Goal: Task Accomplishment & Management: Manage account settings

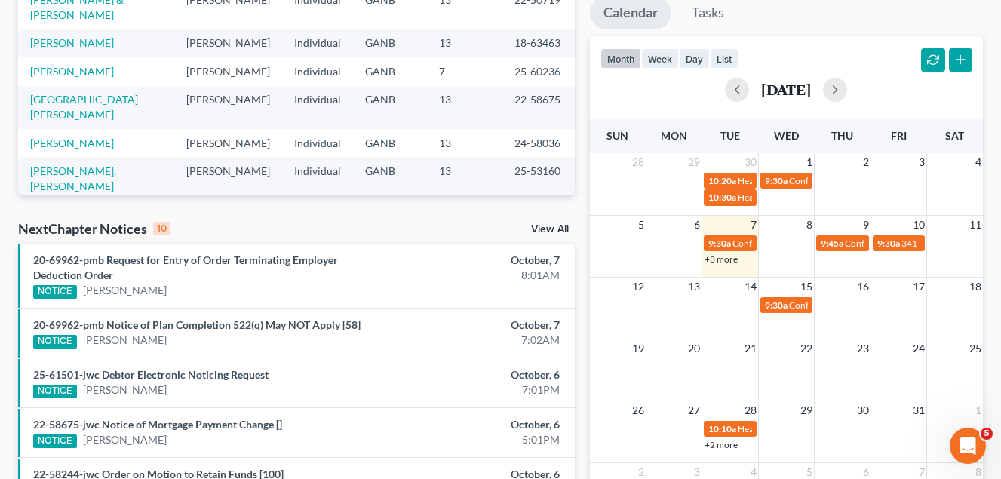
scroll to position [302, 0]
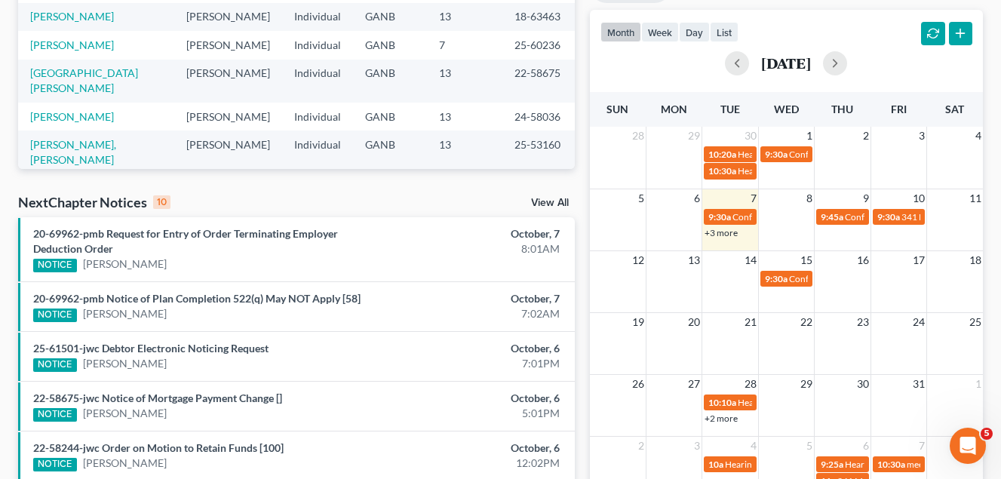
click at [730, 233] on link "+3 more" at bounding box center [721, 232] width 33 height 11
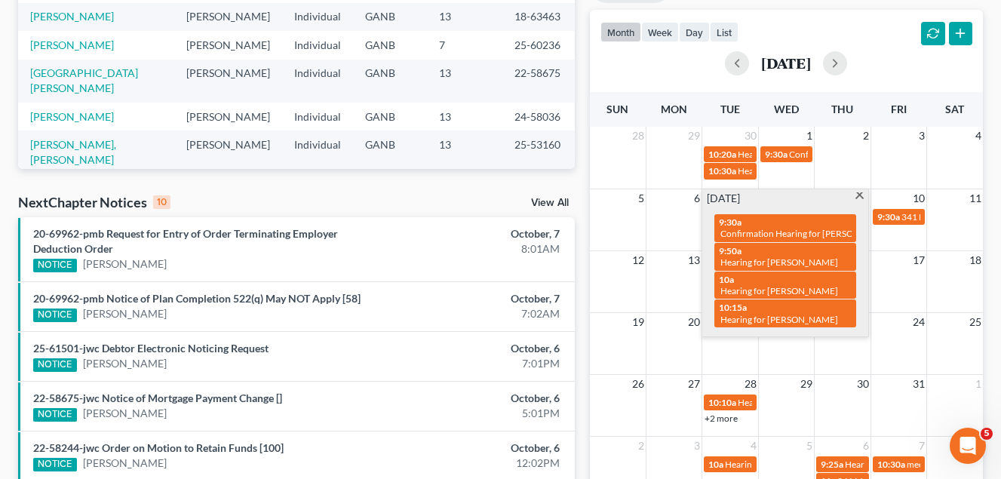
click at [860, 192] on span at bounding box center [859, 197] width 11 height 10
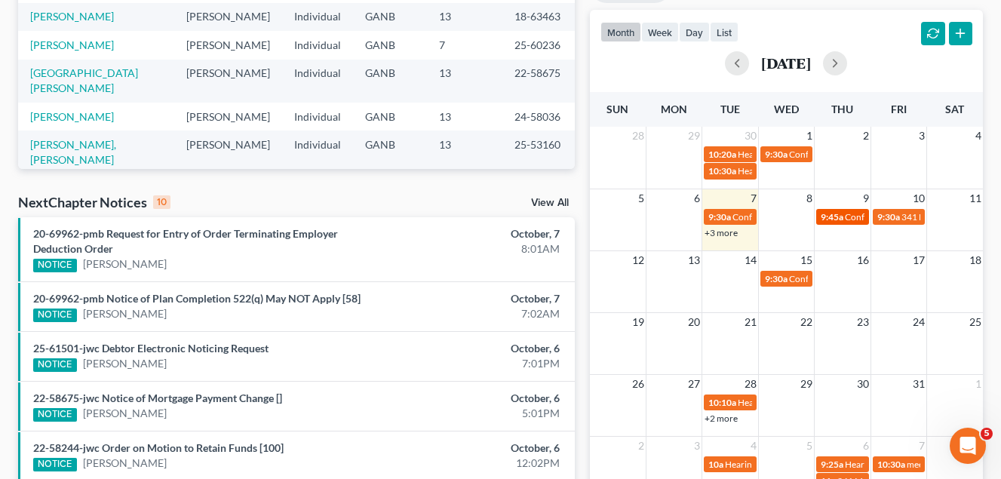
click at [848, 217] on span "Confirmation Hearing for [PERSON_NAME]" at bounding box center [931, 216] width 173 height 11
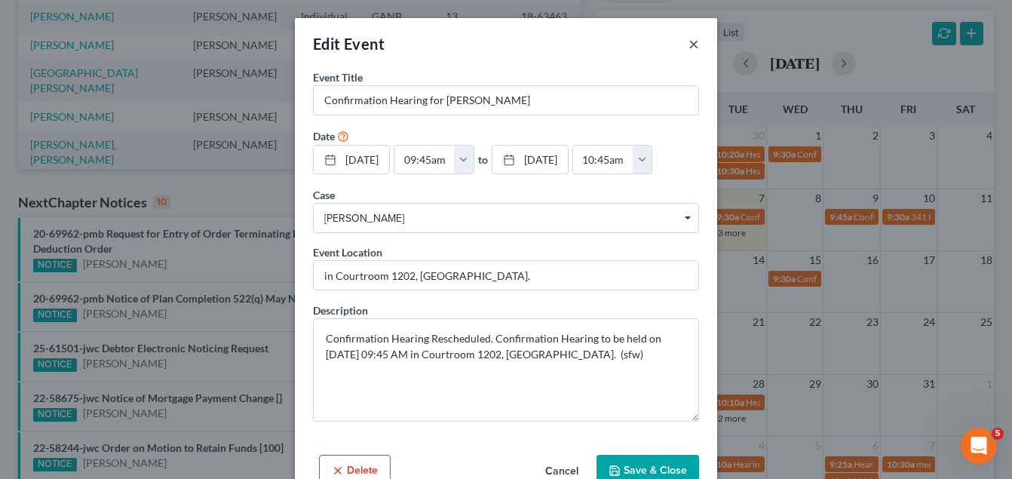
click at [691, 44] on button "×" at bounding box center [694, 44] width 11 height 18
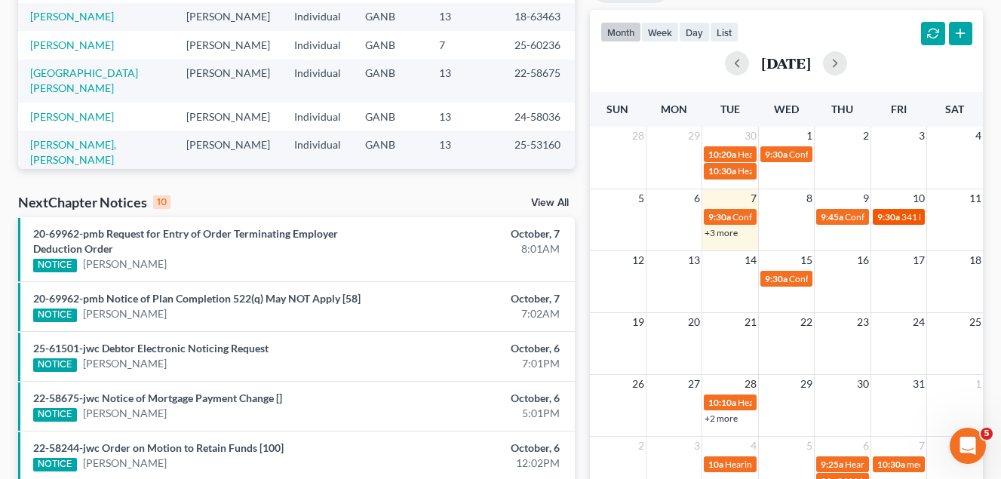
click at [899, 220] on span "9:30a" at bounding box center [888, 216] width 23 height 11
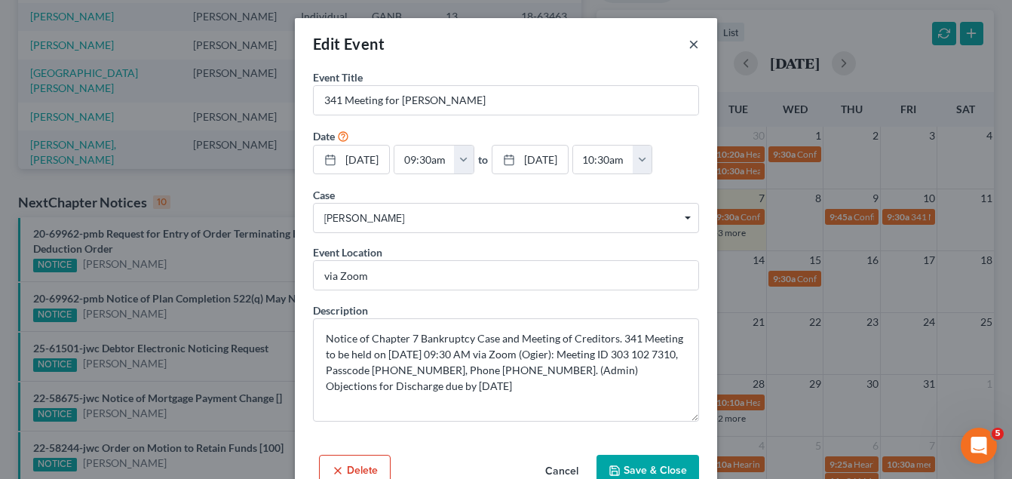
click at [689, 44] on button "×" at bounding box center [694, 44] width 11 height 18
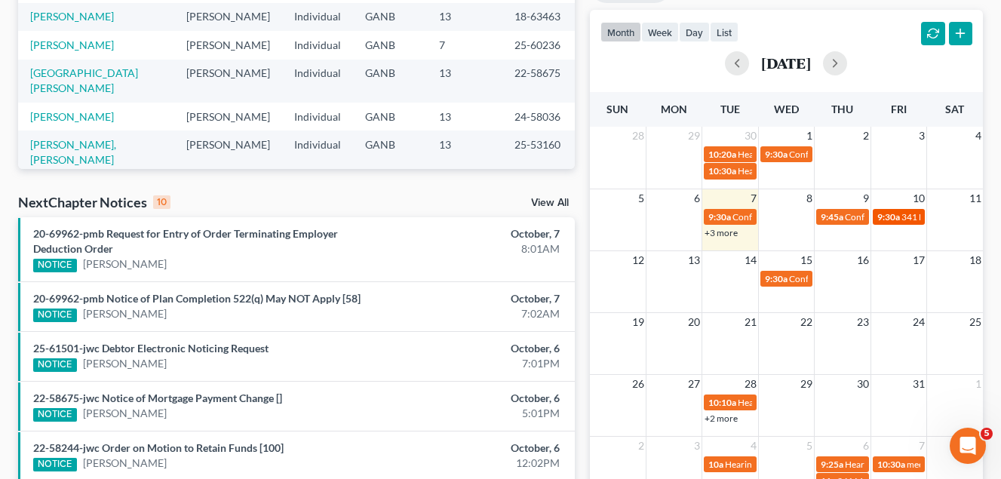
click at [903, 214] on span "341 Meeting for [PERSON_NAME]" at bounding box center [969, 216] width 136 height 11
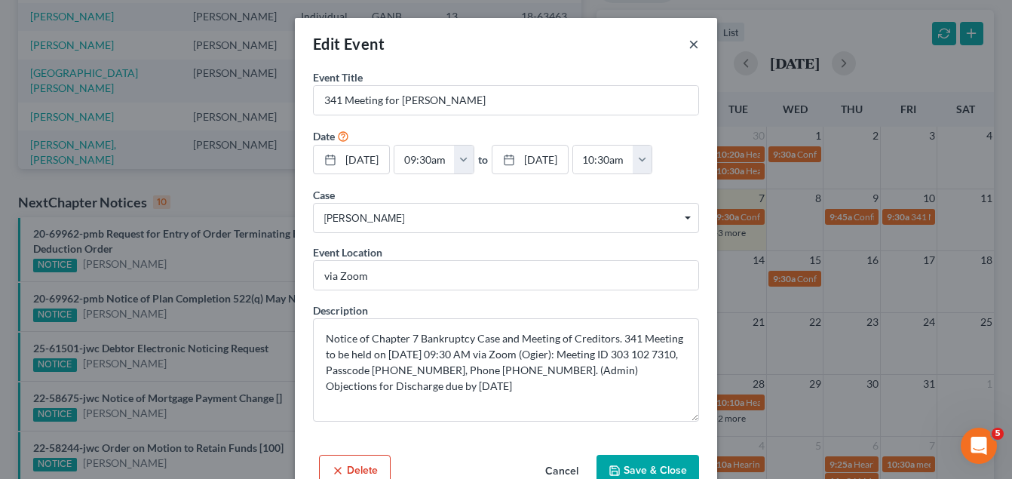
click at [689, 44] on button "×" at bounding box center [694, 44] width 11 height 18
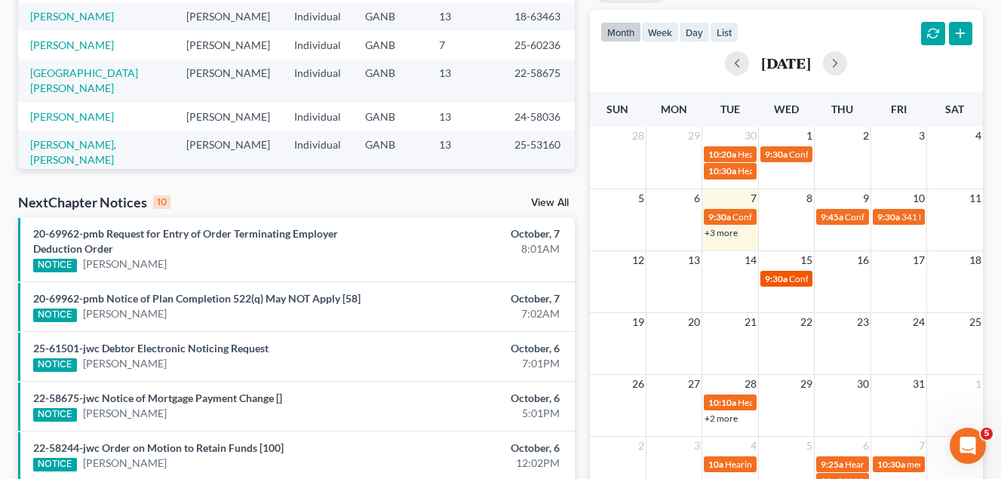
click at [796, 281] on span "Confirmation Hearing for [PERSON_NAME]" at bounding box center [875, 278] width 173 height 11
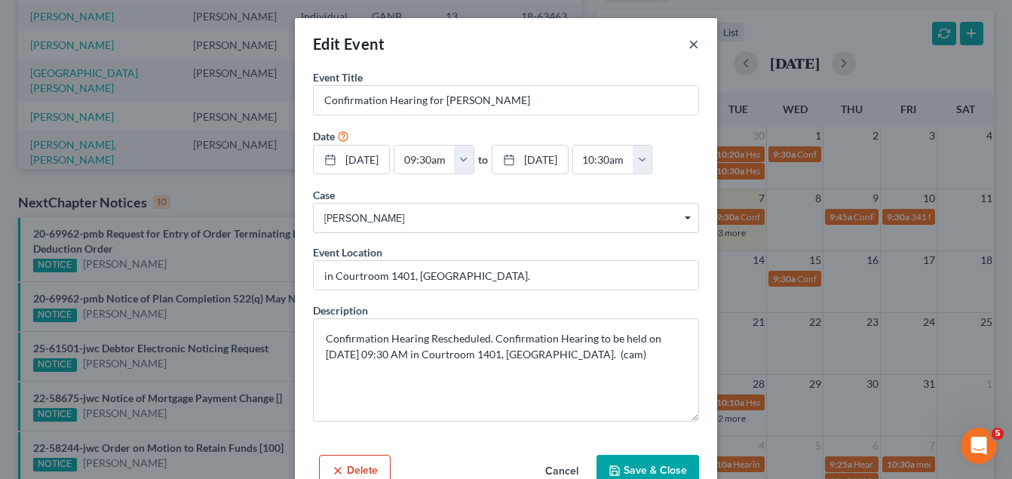
click at [689, 46] on button "×" at bounding box center [694, 44] width 11 height 18
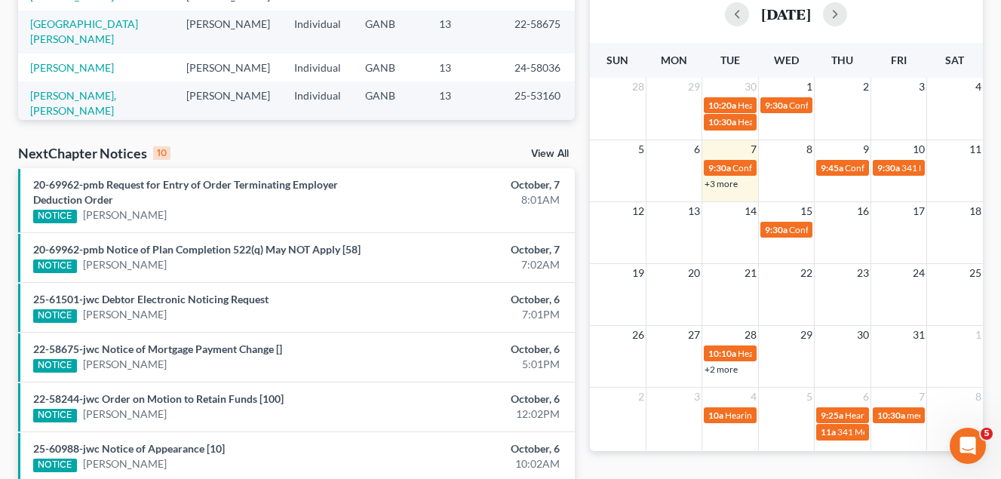
scroll to position [377, 0]
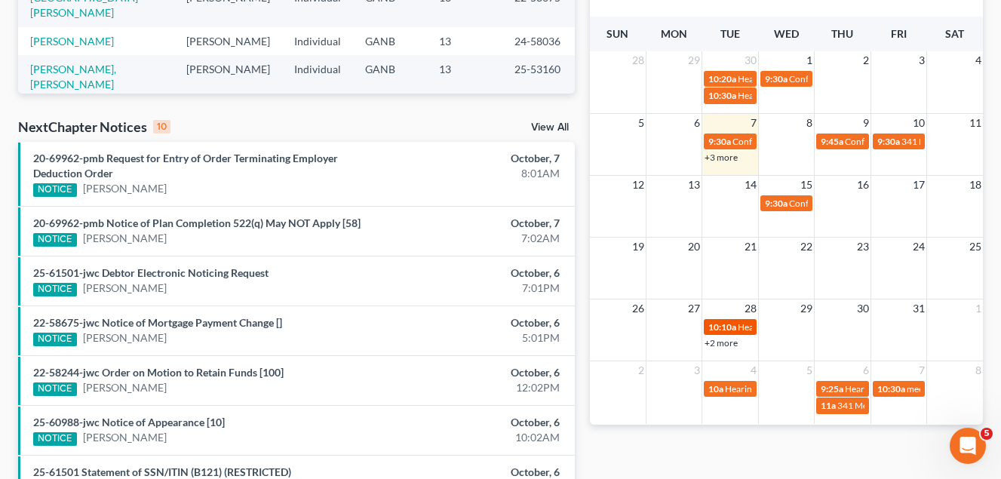
click at [735, 327] on span "10:10a" at bounding box center [722, 326] width 28 height 11
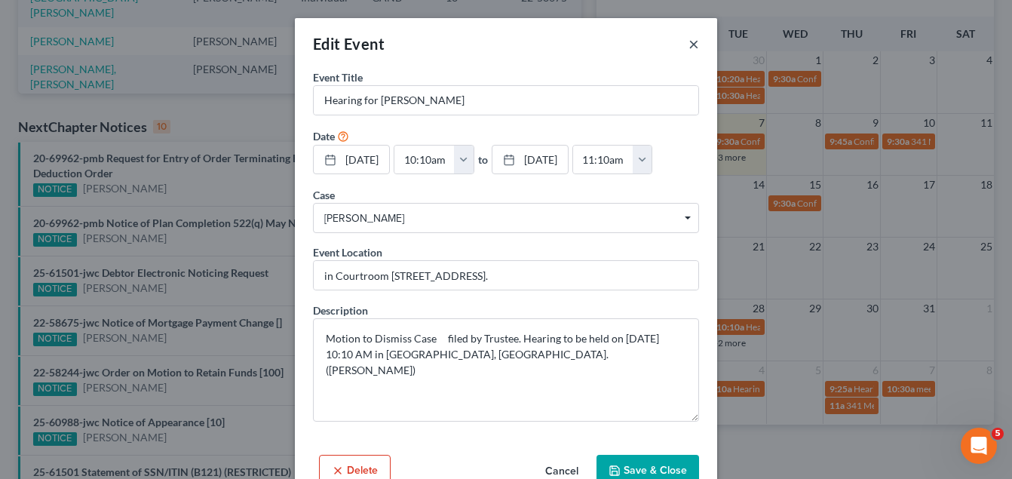
click at [691, 41] on button "×" at bounding box center [694, 44] width 11 height 18
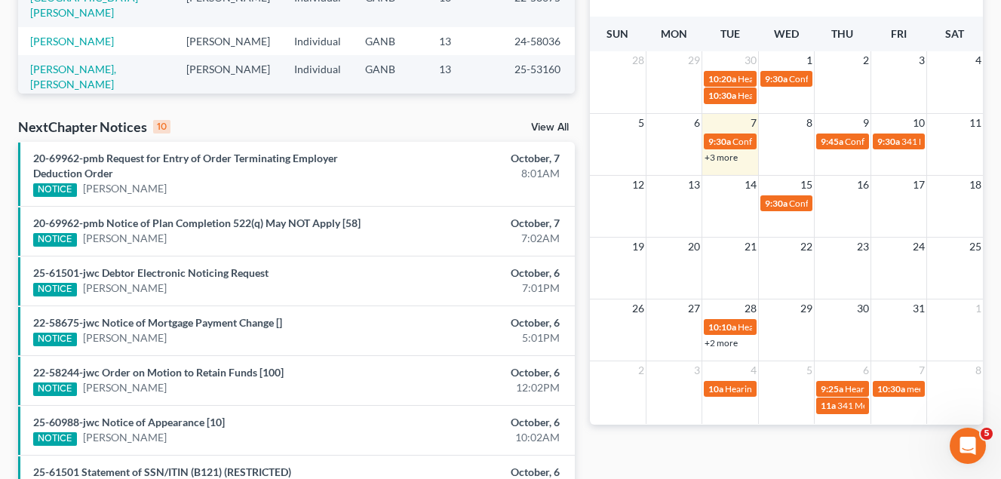
click at [724, 340] on link "+2 more" at bounding box center [721, 342] width 33 height 11
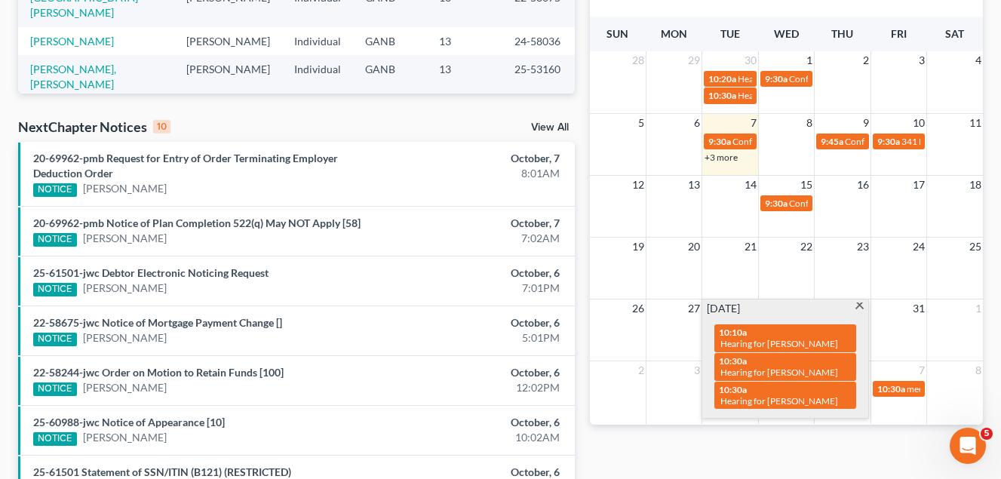
click at [858, 305] on span at bounding box center [859, 307] width 11 height 10
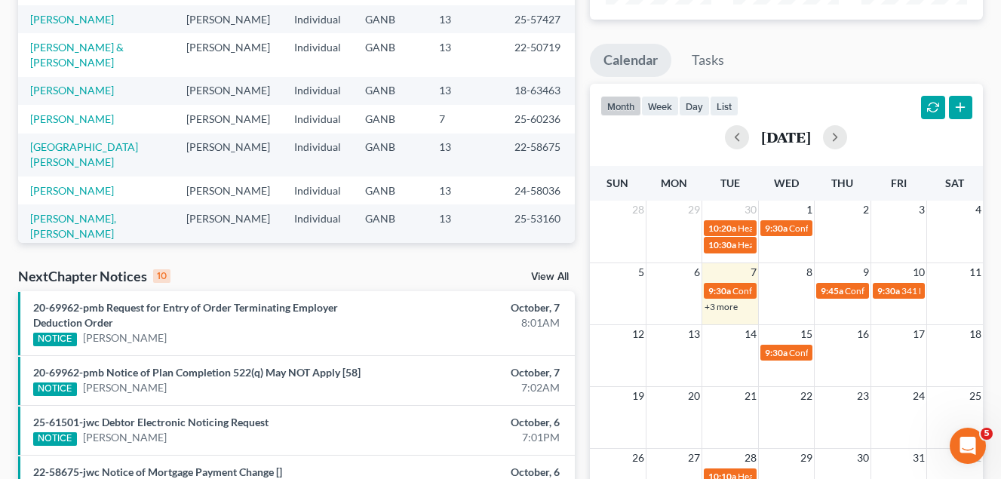
scroll to position [226, 0]
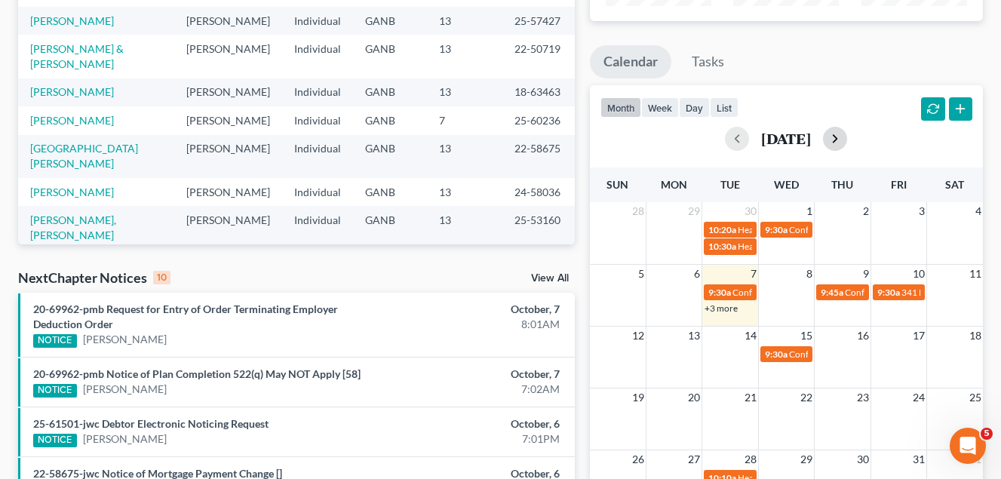
click at [847, 137] on button "button" at bounding box center [835, 139] width 24 height 24
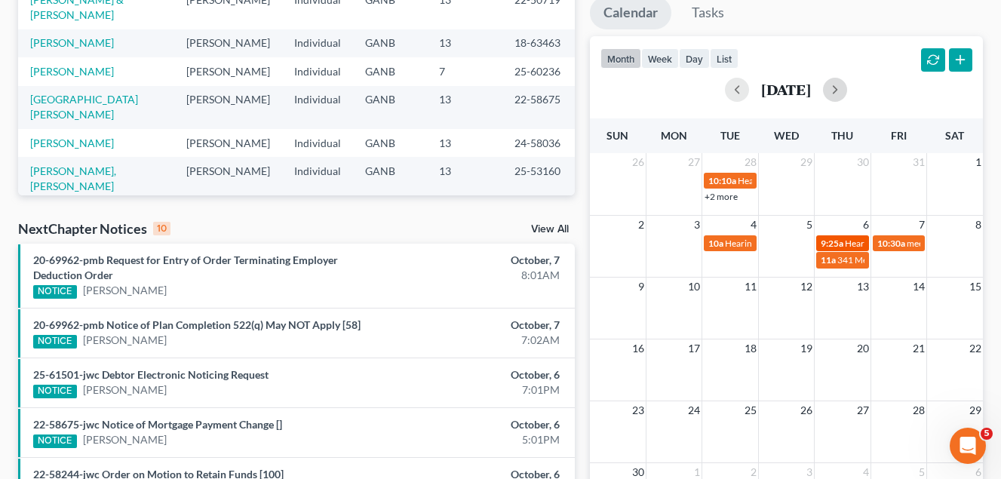
scroll to position [302, 0]
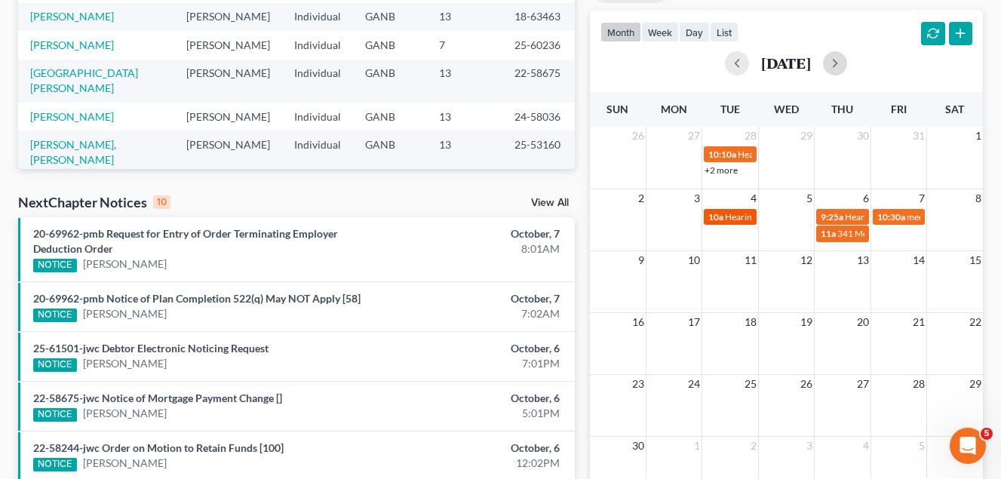
click at [740, 219] on span "Hearing for [PERSON_NAME]" at bounding box center [784, 216] width 118 height 11
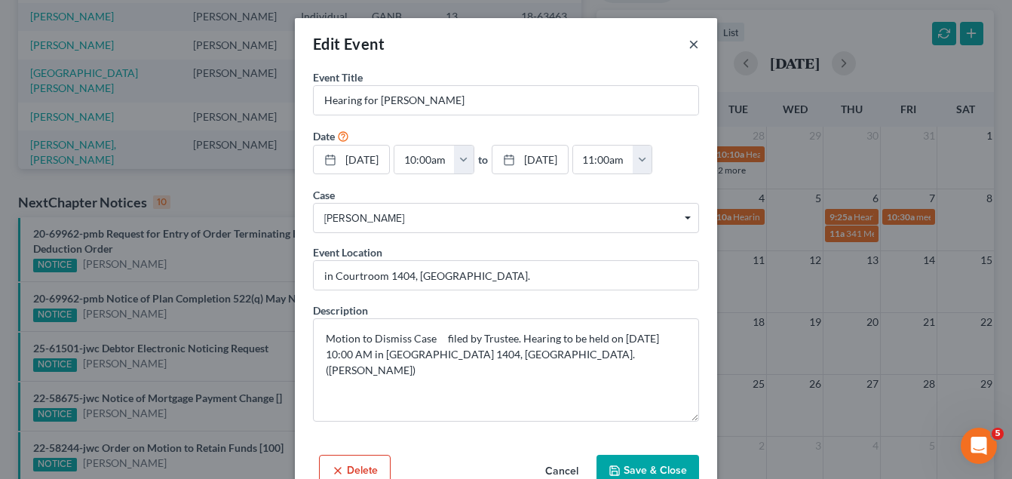
click at [689, 43] on button "×" at bounding box center [694, 44] width 11 height 18
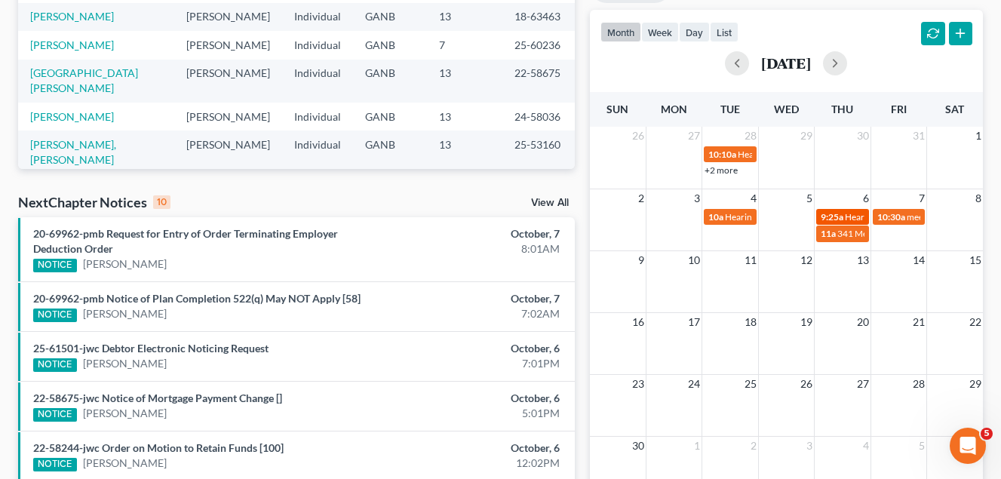
click at [843, 217] on div "9:25a Hearing for [PERSON_NAME]" at bounding box center [842, 216] width 43 height 11
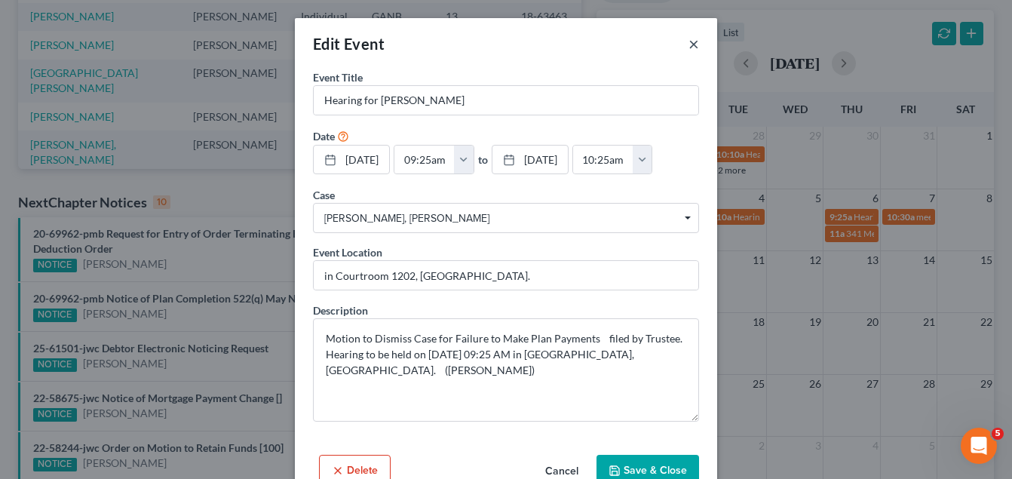
click at [690, 46] on button "×" at bounding box center [694, 44] width 11 height 18
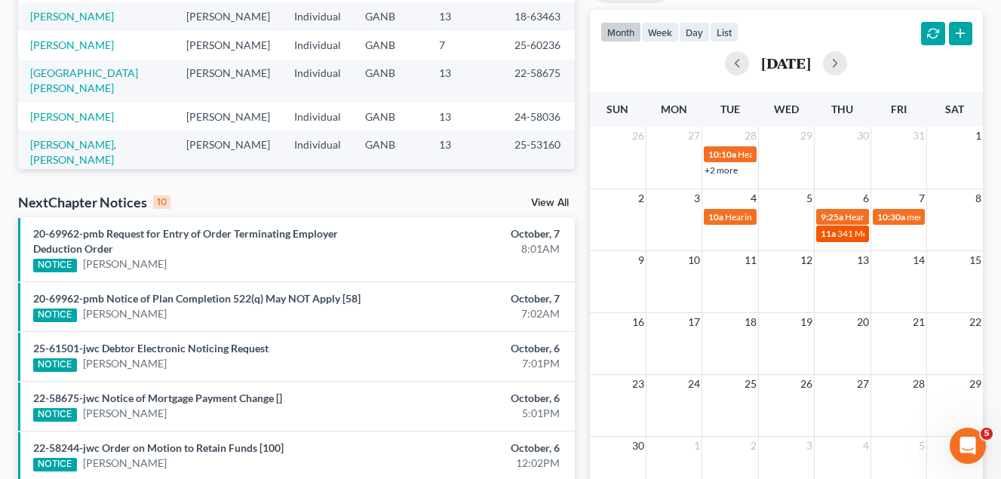
click at [846, 233] on span "341 Meeting for [PERSON_NAME]" at bounding box center [905, 233] width 136 height 11
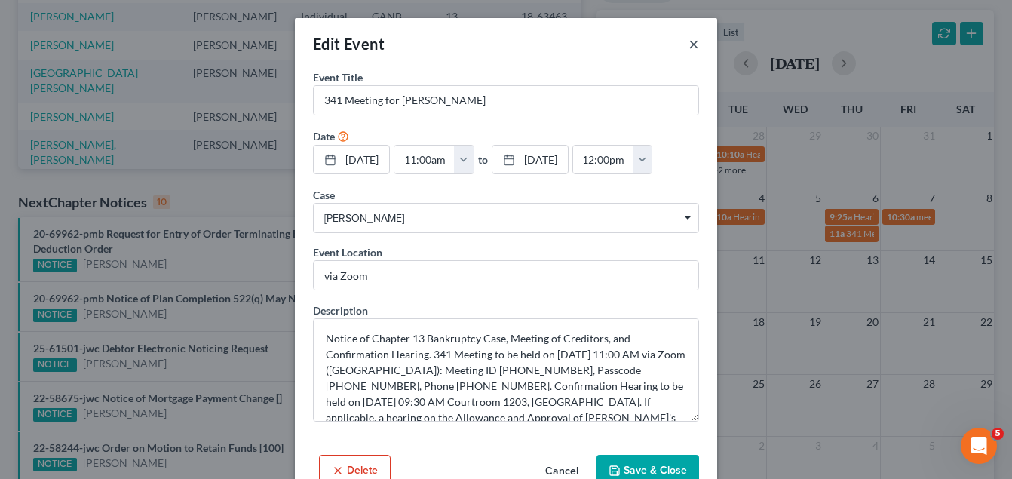
click at [690, 45] on button "×" at bounding box center [694, 44] width 11 height 18
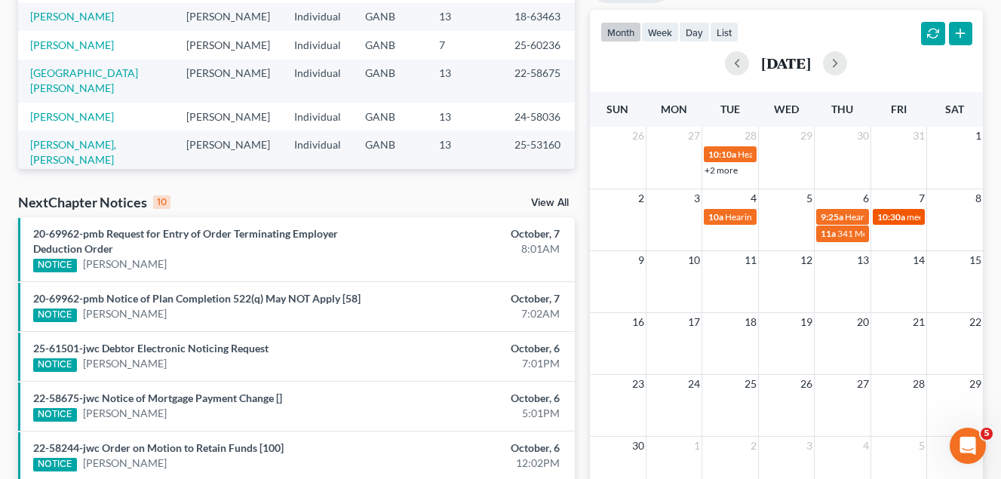
click at [904, 218] on span "10:30a" at bounding box center [891, 216] width 28 height 11
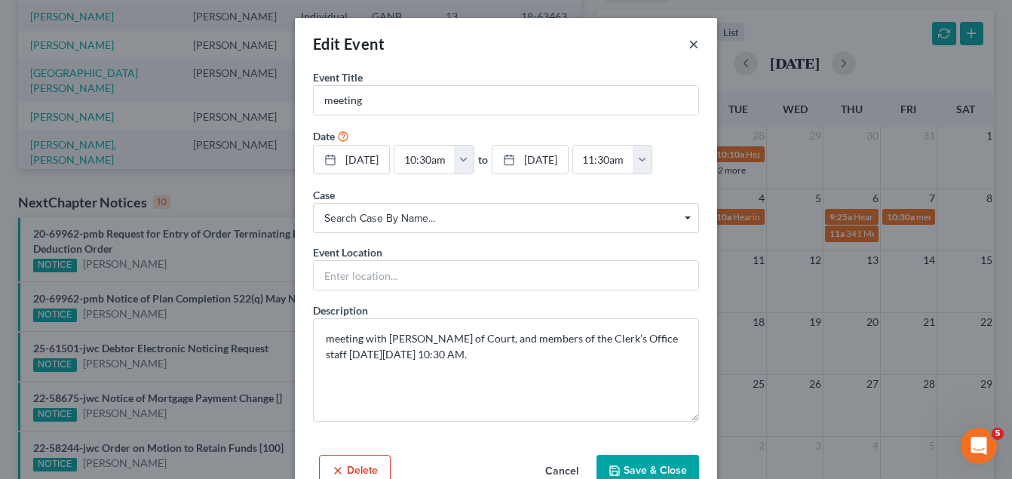
click at [689, 44] on button "×" at bounding box center [694, 44] width 11 height 18
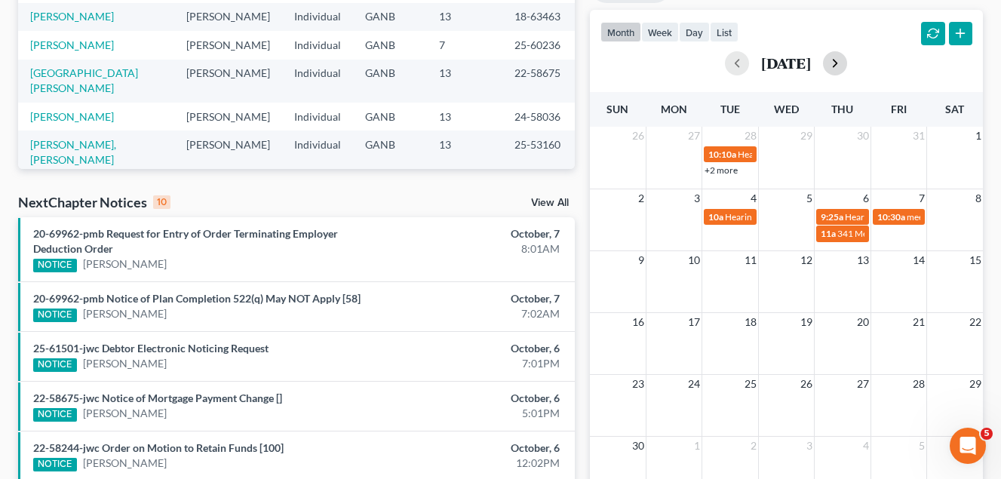
click at [847, 66] on button "button" at bounding box center [835, 63] width 24 height 24
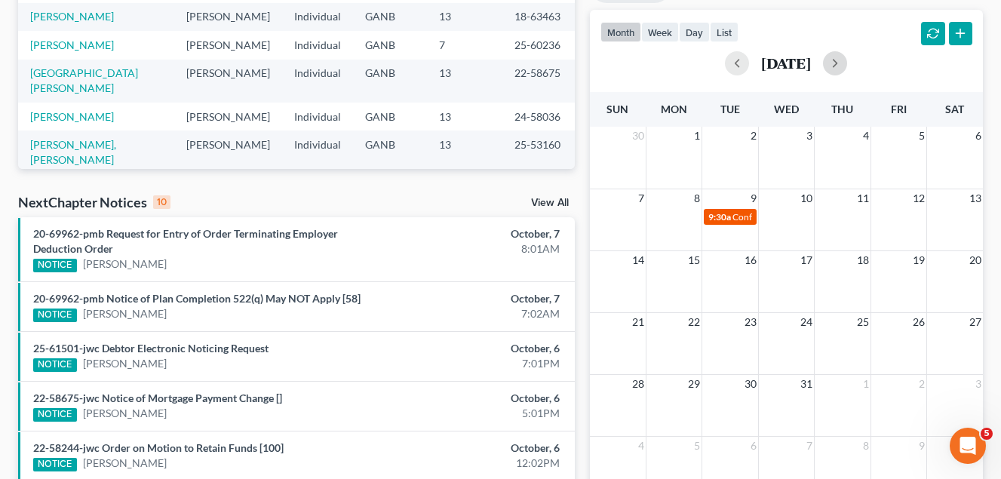
click at [729, 215] on span "9:30a" at bounding box center [719, 216] width 23 height 11
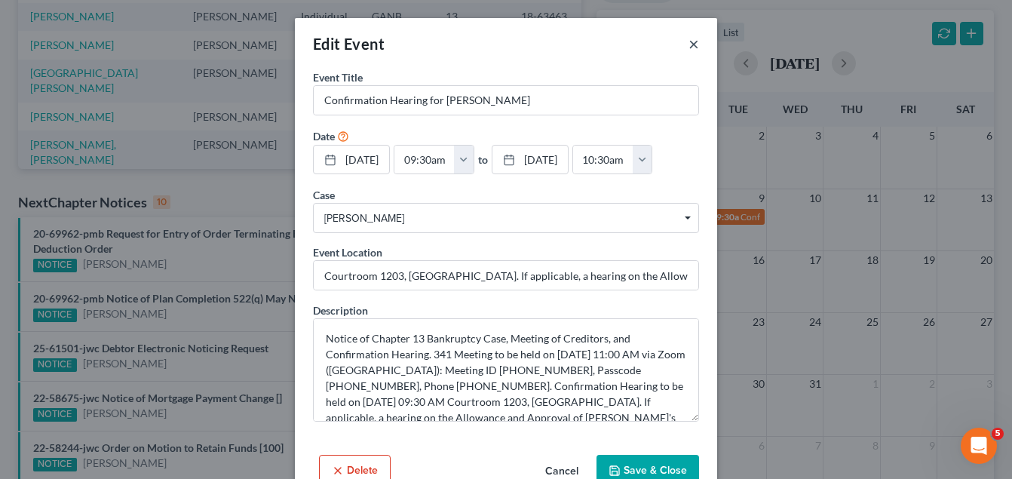
click at [689, 43] on button "×" at bounding box center [694, 44] width 11 height 18
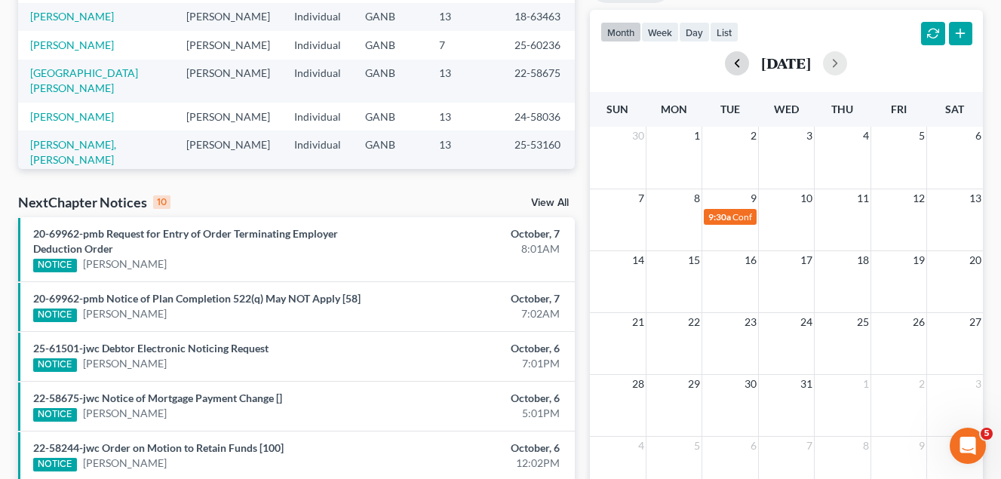
click at [725, 63] on button "button" at bounding box center [737, 63] width 24 height 24
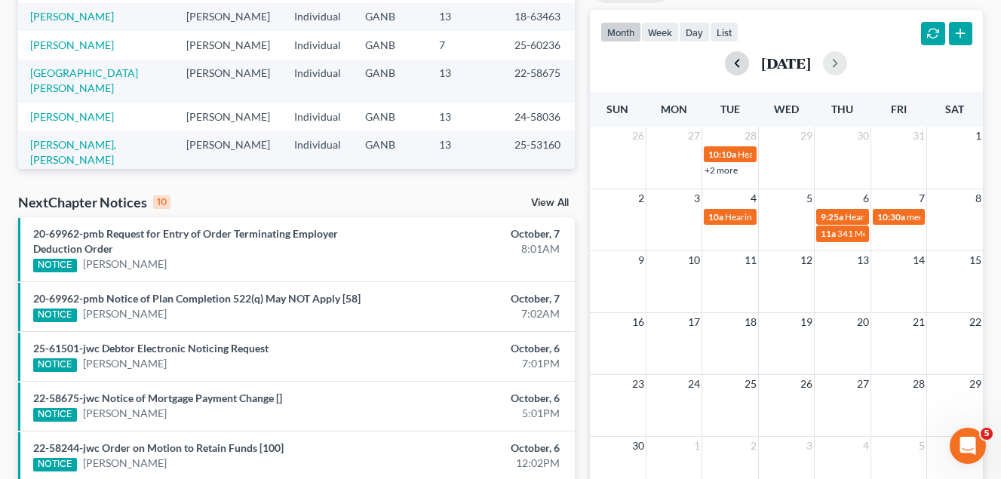
click at [725, 64] on button "button" at bounding box center [737, 63] width 24 height 24
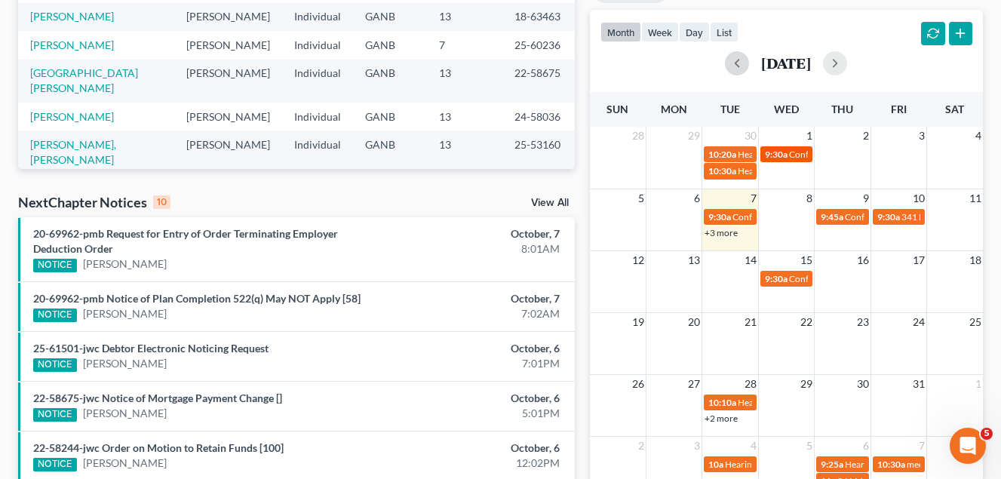
click at [794, 156] on span "Confirmation Hearing for [PERSON_NAME]" at bounding box center [875, 154] width 173 height 11
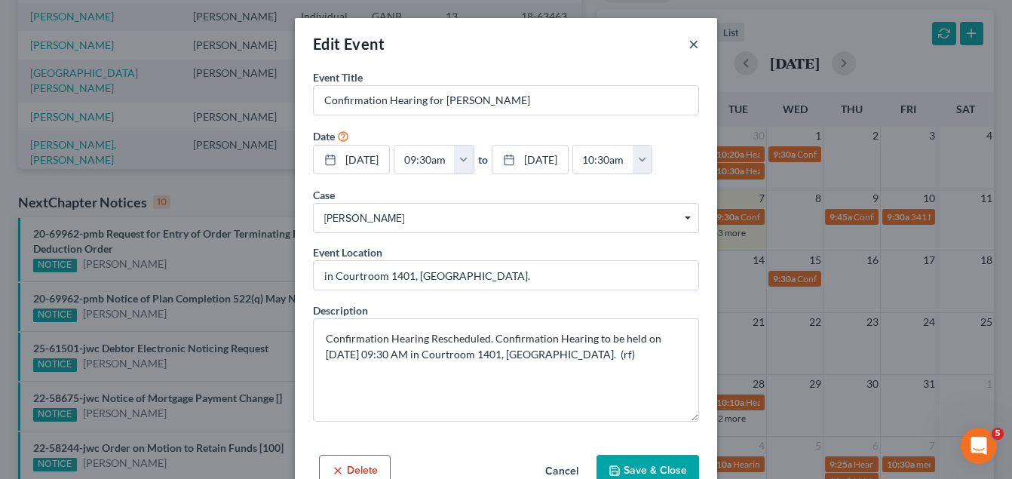
click at [689, 41] on button "×" at bounding box center [694, 44] width 11 height 18
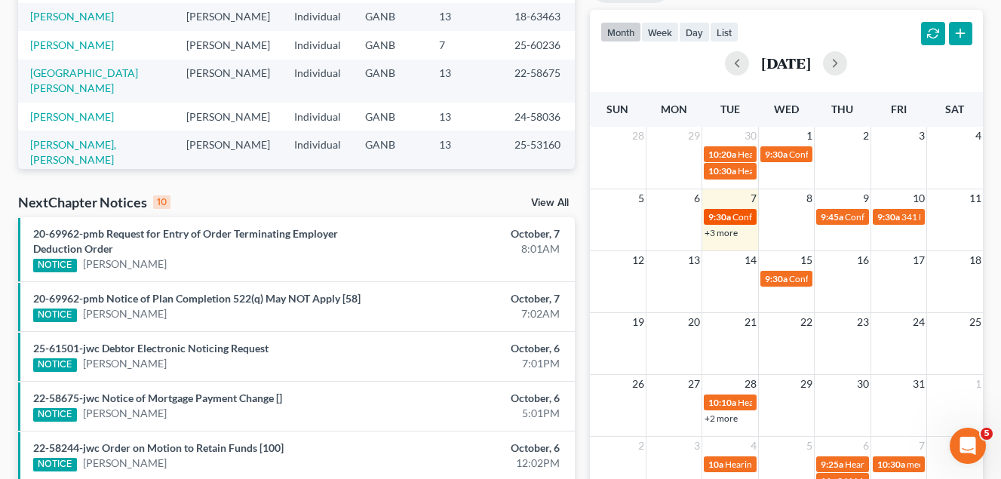
click at [745, 216] on span "Confirmation Hearing for [PERSON_NAME]" at bounding box center [818, 216] width 173 height 11
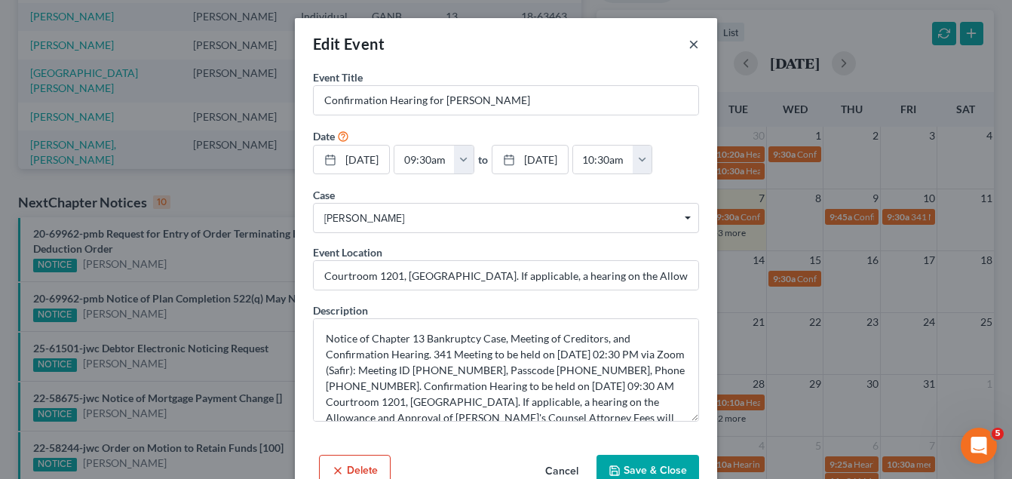
click at [689, 43] on button "×" at bounding box center [694, 44] width 11 height 18
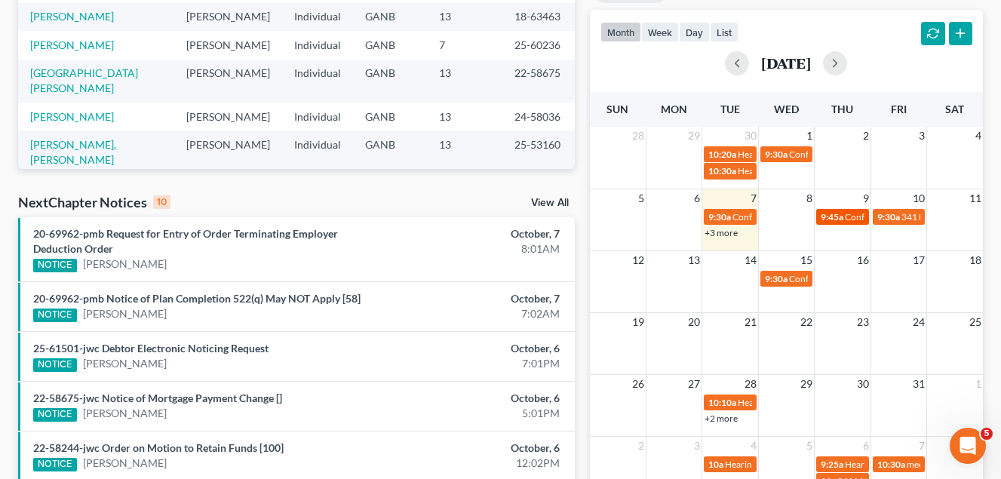
click at [851, 213] on span "Confirmation Hearing for [PERSON_NAME]" at bounding box center [931, 216] width 173 height 11
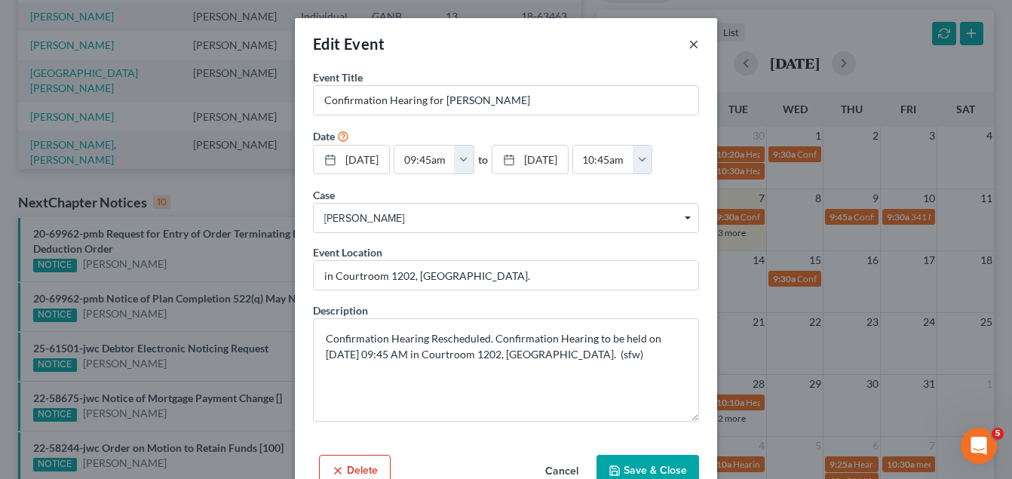
click at [689, 41] on button "×" at bounding box center [694, 44] width 11 height 18
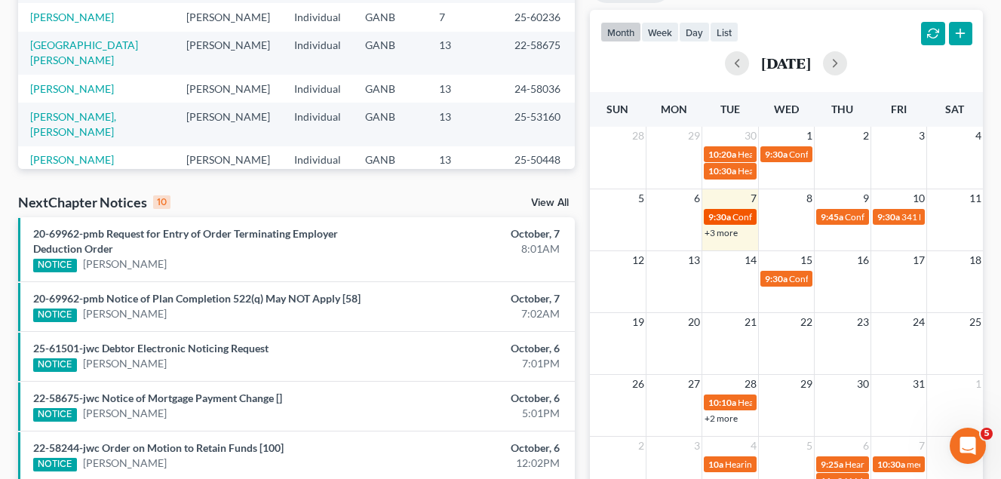
click at [730, 216] on span "9:30a" at bounding box center [719, 216] width 23 height 11
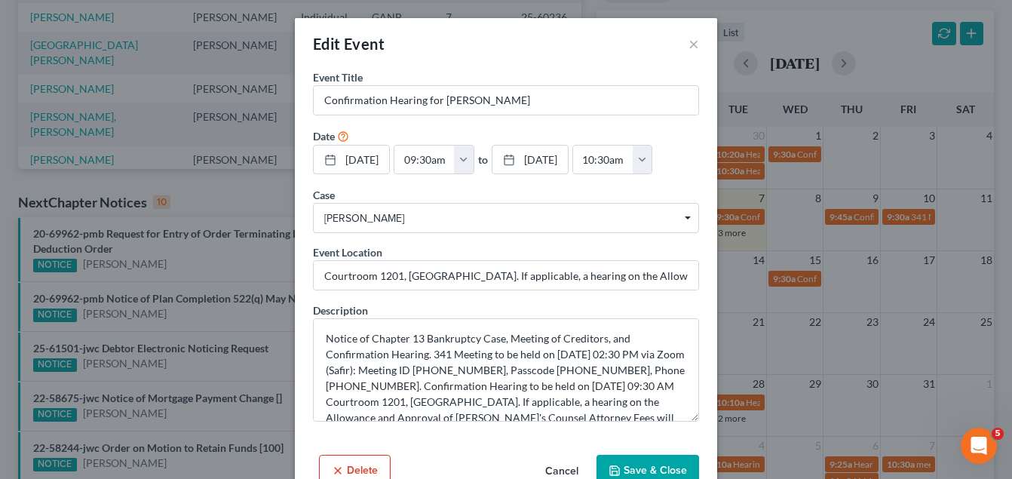
click at [453, 213] on span "[PERSON_NAME]" at bounding box center [506, 218] width 364 height 16
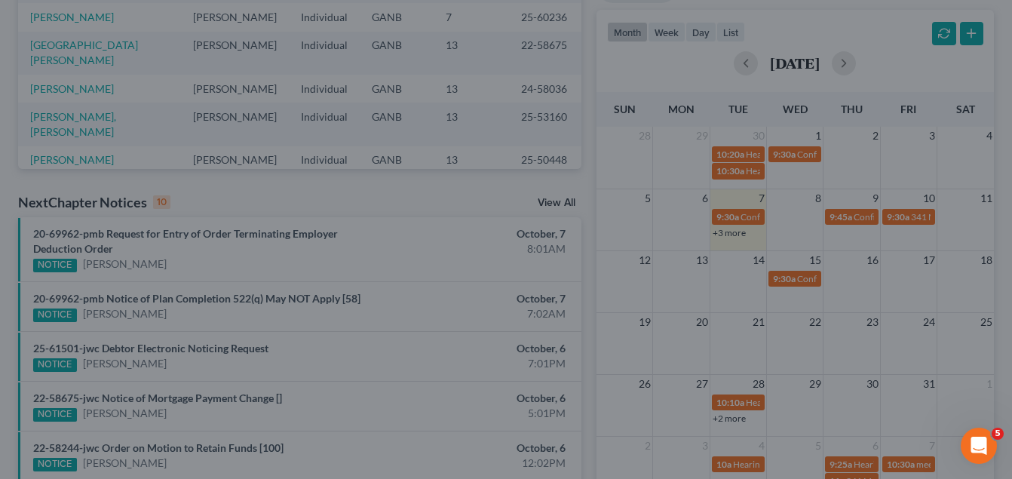
click at [727, 194] on div "Edit Event × Event Title * Confirmation Hearing for [PERSON_NAME] Date [DATE] c…" at bounding box center [506, 239] width 1012 height 479
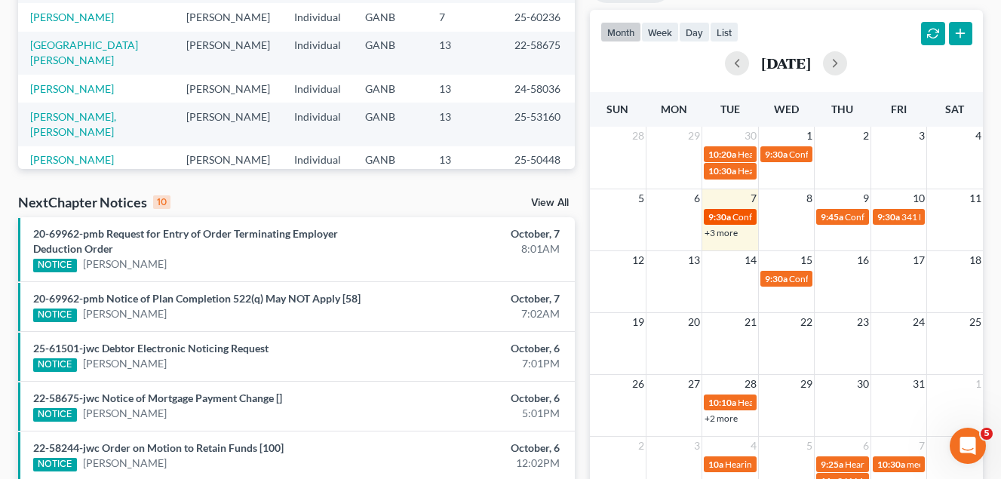
click at [737, 216] on span "Confirmation Hearing for [PERSON_NAME]" at bounding box center [818, 216] width 173 height 11
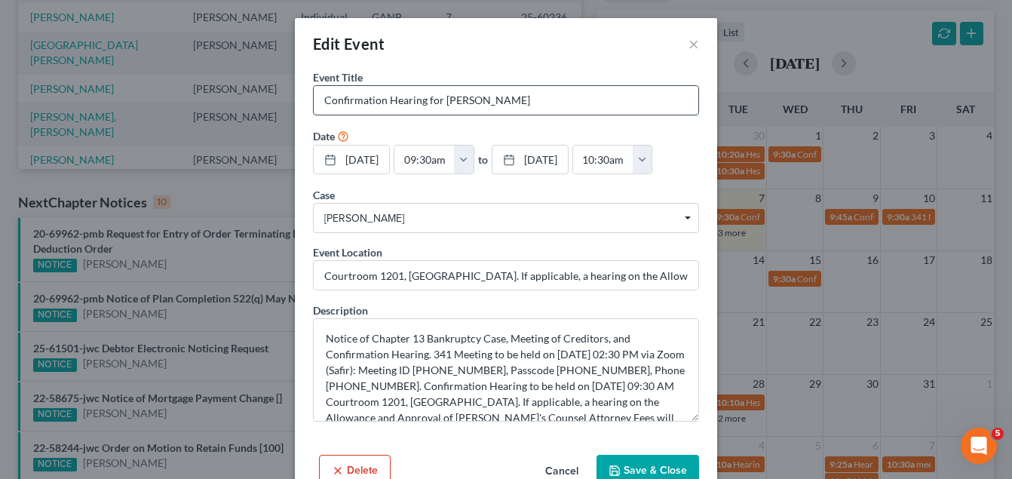
click at [554, 99] on input "Confirmation Hearing for [PERSON_NAME]" at bounding box center [506, 100] width 385 height 29
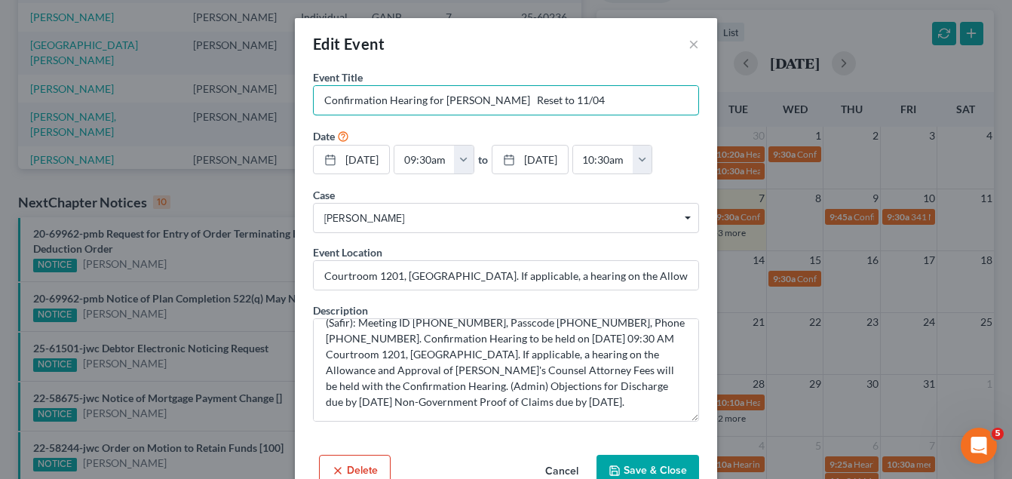
type input "Confirmation Hearing for [PERSON_NAME] Reset to 11/04"
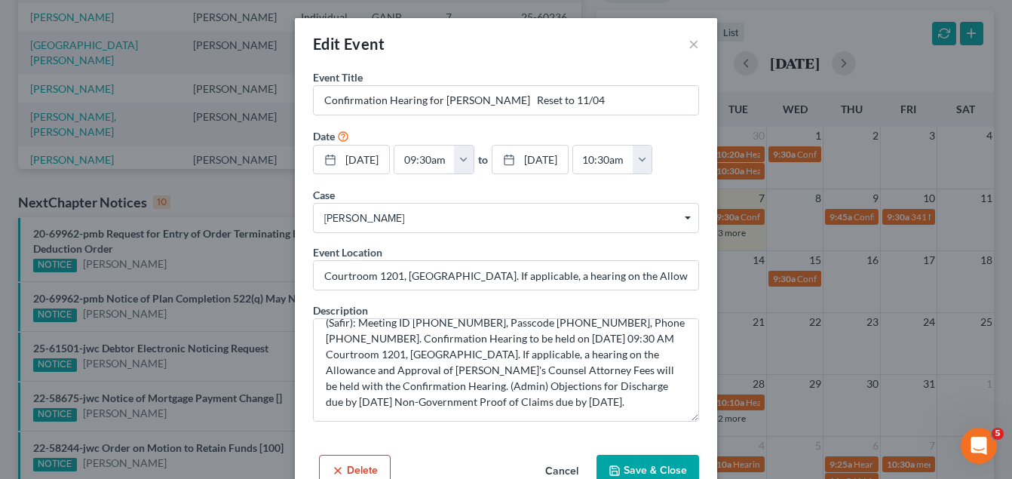
click at [647, 474] on button "Save & Close" at bounding box center [648, 471] width 103 height 32
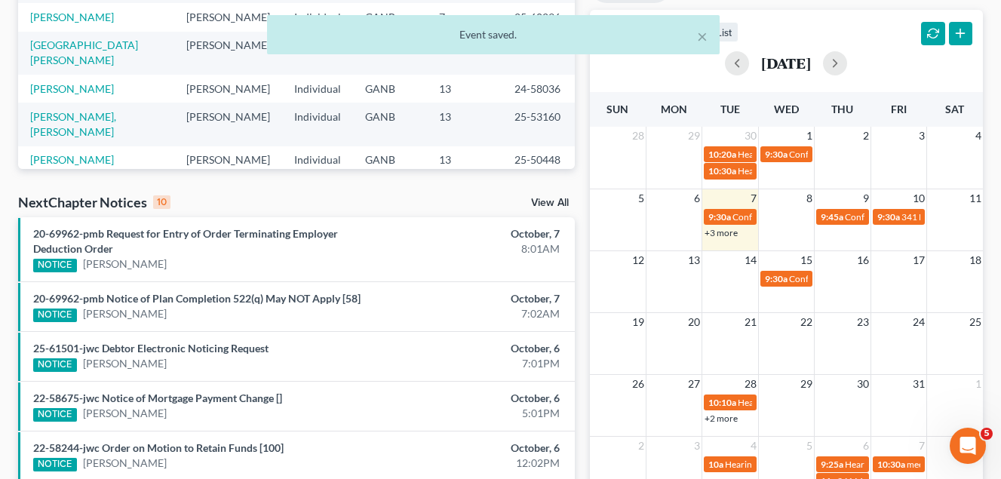
click at [727, 235] on link "+3 more" at bounding box center [721, 232] width 33 height 11
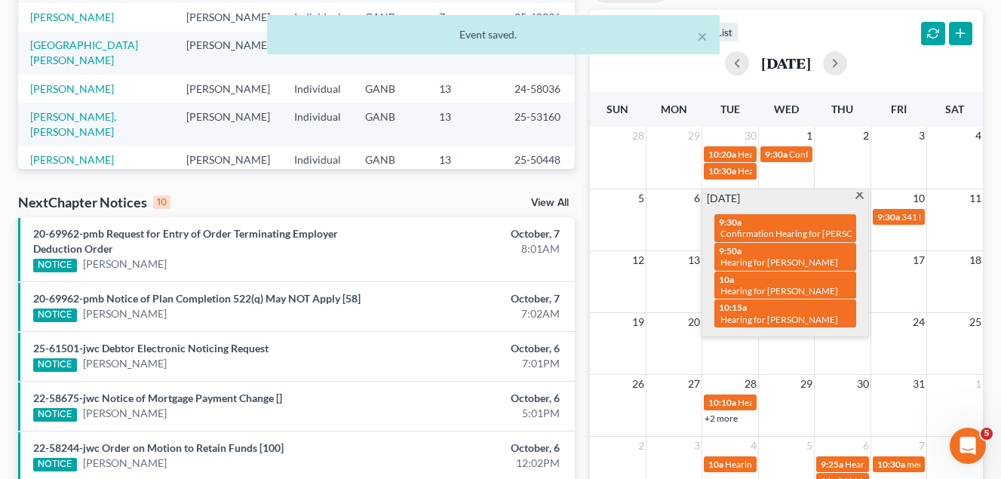
click at [727, 235] on span "Confirmation Hearing for [PERSON_NAME] Reset to 11/04" at bounding box center [836, 233] width 232 height 11
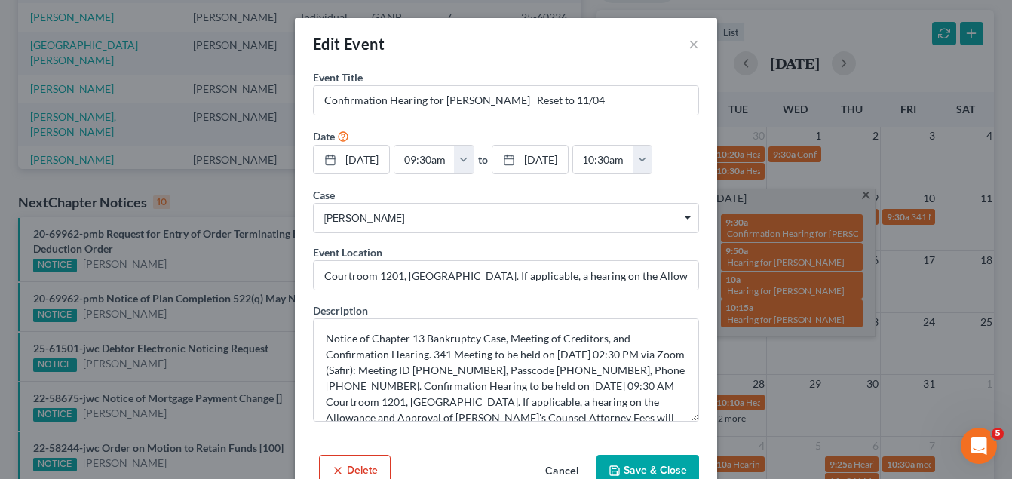
click at [763, 88] on div "Edit Event × Event Title * Confirmation Hearing for [PERSON_NAME] Reset to 11/0…" at bounding box center [506, 239] width 1012 height 479
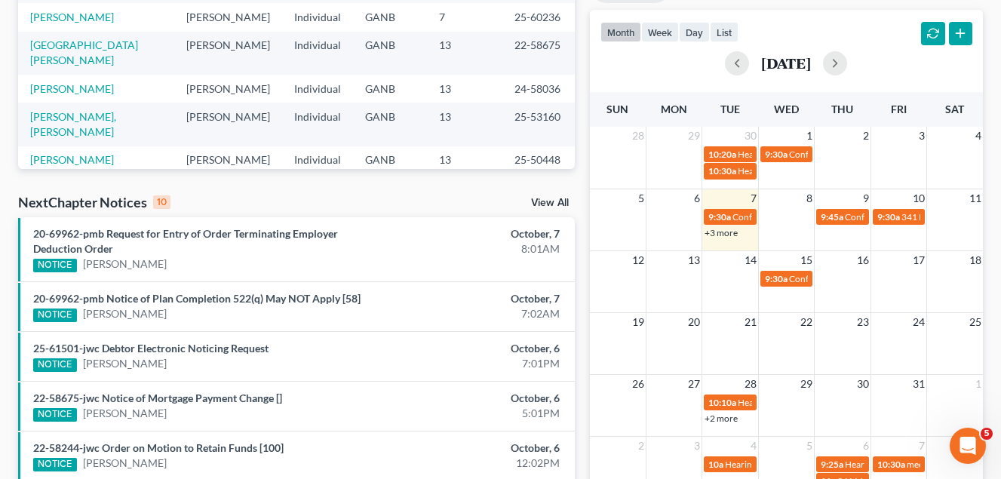
click at [729, 235] on link "+3 more" at bounding box center [721, 232] width 33 height 11
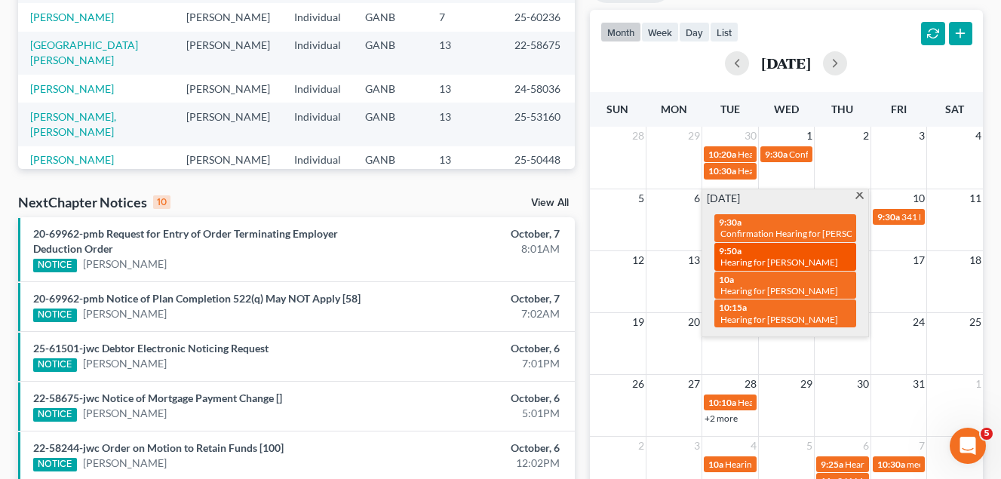
click at [813, 262] on span "Hearing for [PERSON_NAME]" at bounding box center [779, 261] width 118 height 11
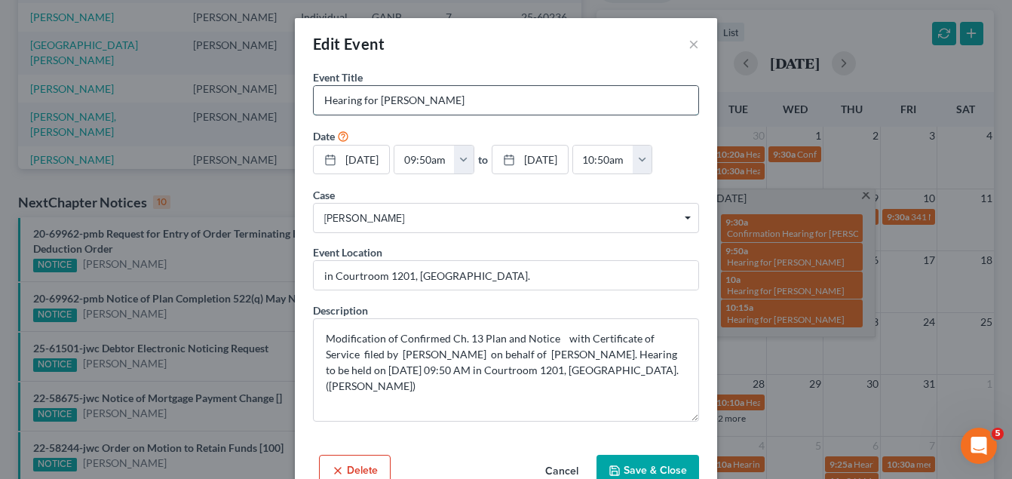
click at [552, 100] on input "Hearing for [PERSON_NAME]" at bounding box center [506, 100] width 385 height 29
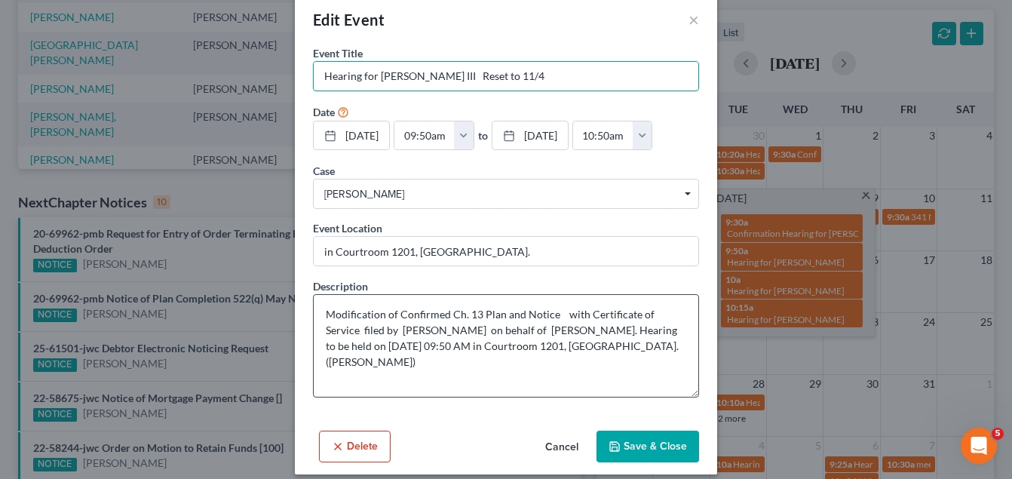
scroll to position [38, 0]
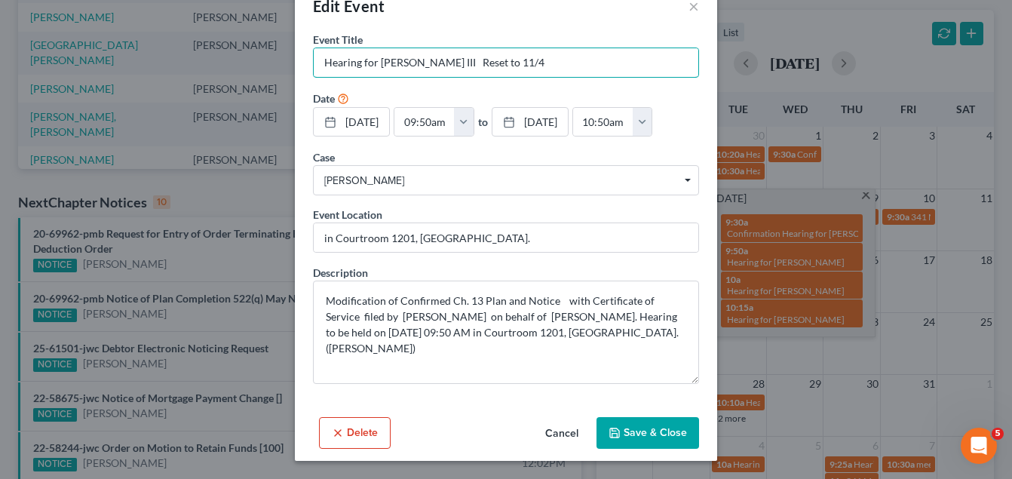
type input "Hearing for [PERSON_NAME] III Reset to 11/4"
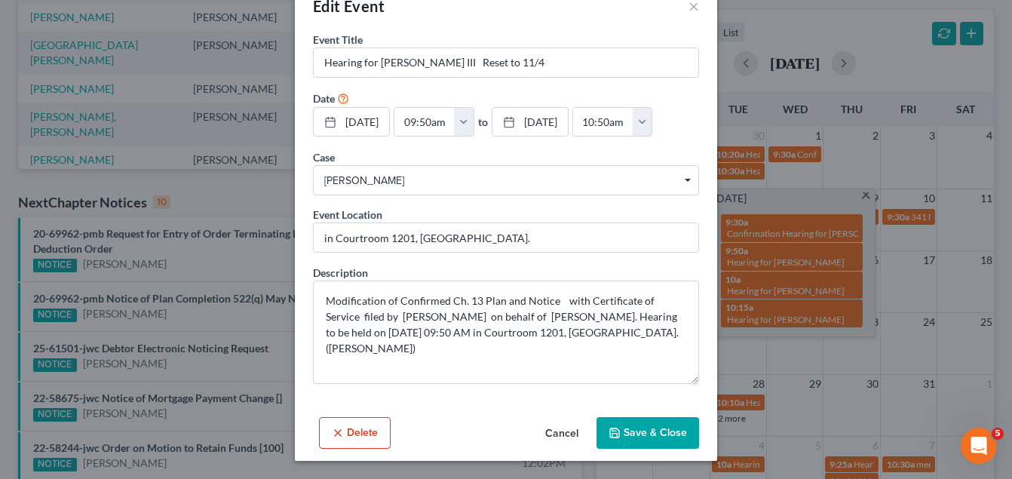
click at [647, 437] on button "Save & Close" at bounding box center [648, 433] width 103 height 32
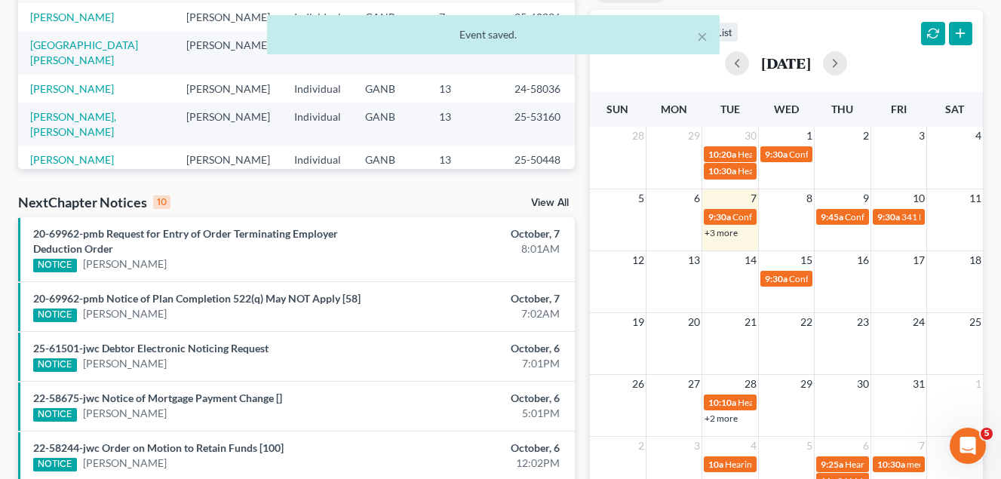
click at [727, 235] on link "+3 more" at bounding box center [721, 232] width 33 height 11
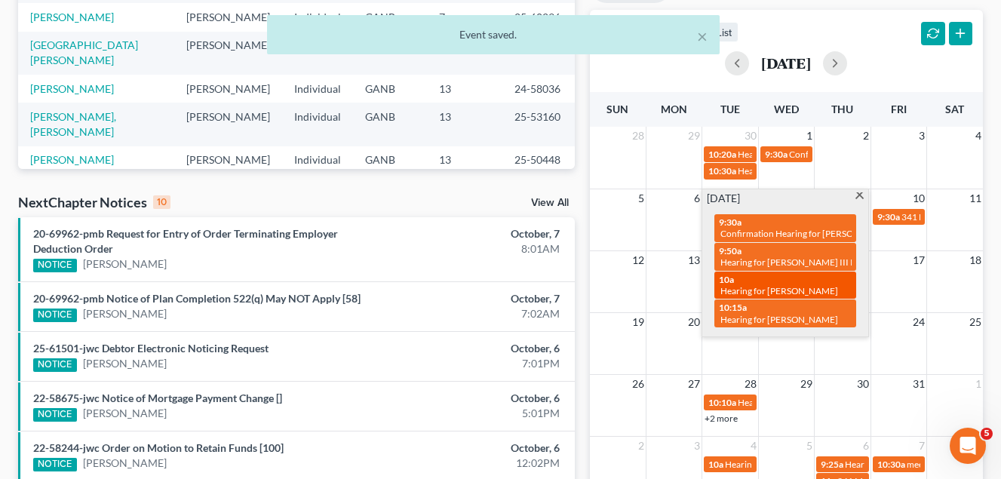
click at [813, 285] on span "Hearing for [PERSON_NAME]" at bounding box center [779, 290] width 118 height 11
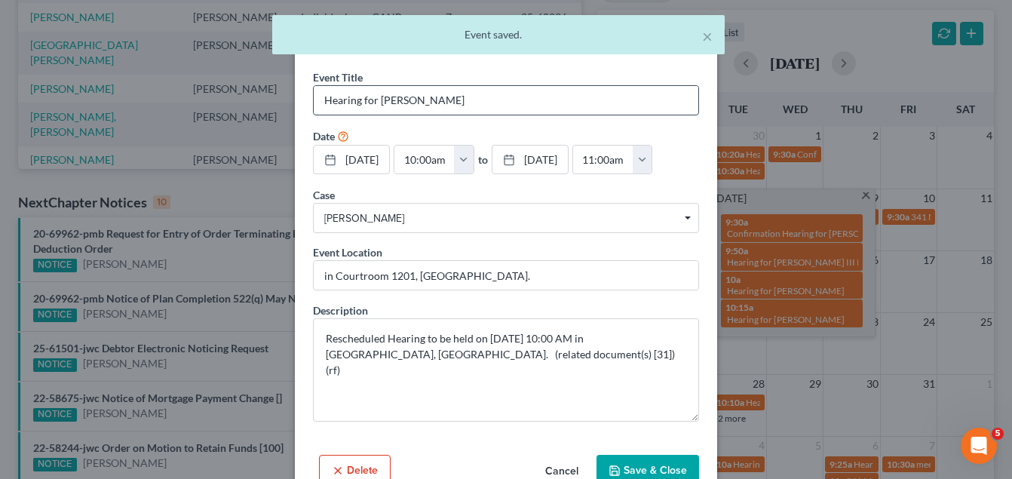
click at [510, 105] on input "Hearing for [PERSON_NAME]" at bounding box center [506, 100] width 385 height 29
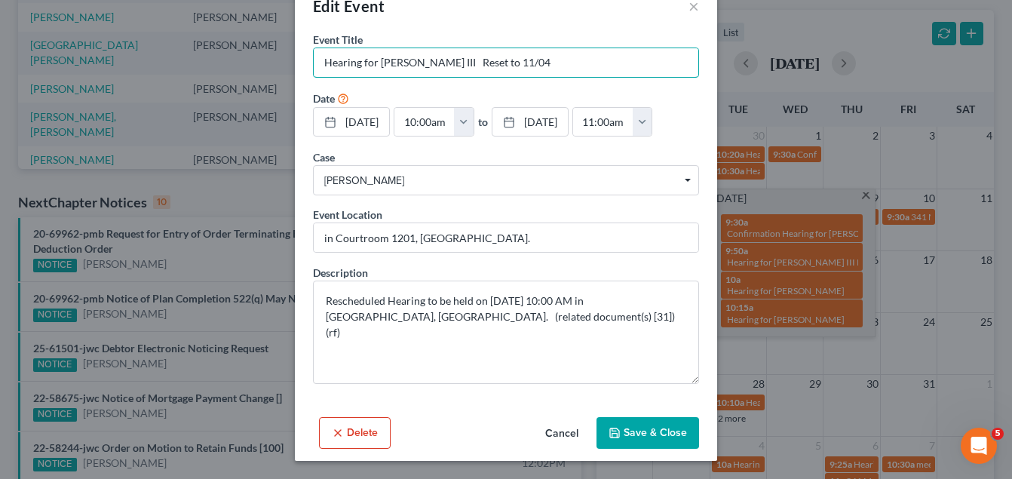
type input "Hearing for [PERSON_NAME] III Reset to 11/04"
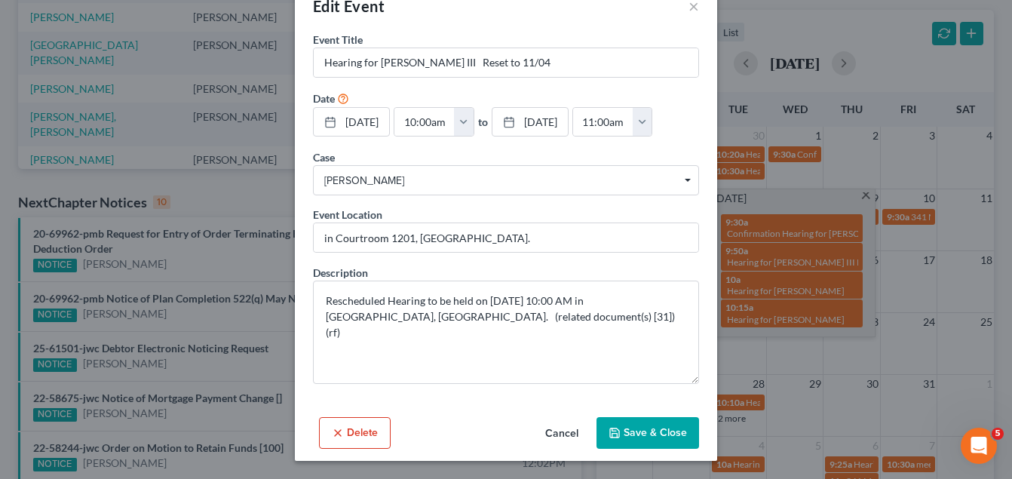
click at [643, 436] on button "Save & Close" at bounding box center [648, 433] width 103 height 32
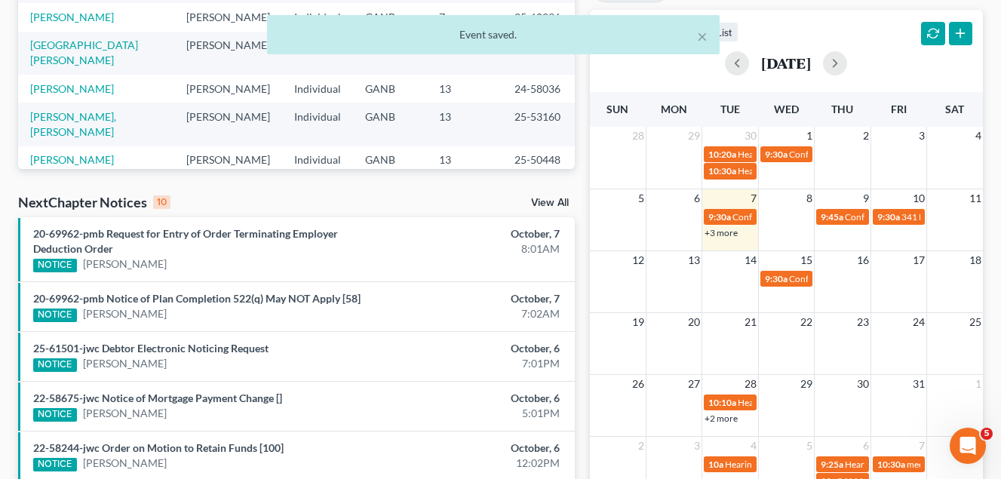
click at [720, 236] on link "+3 more" at bounding box center [721, 232] width 33 height 11
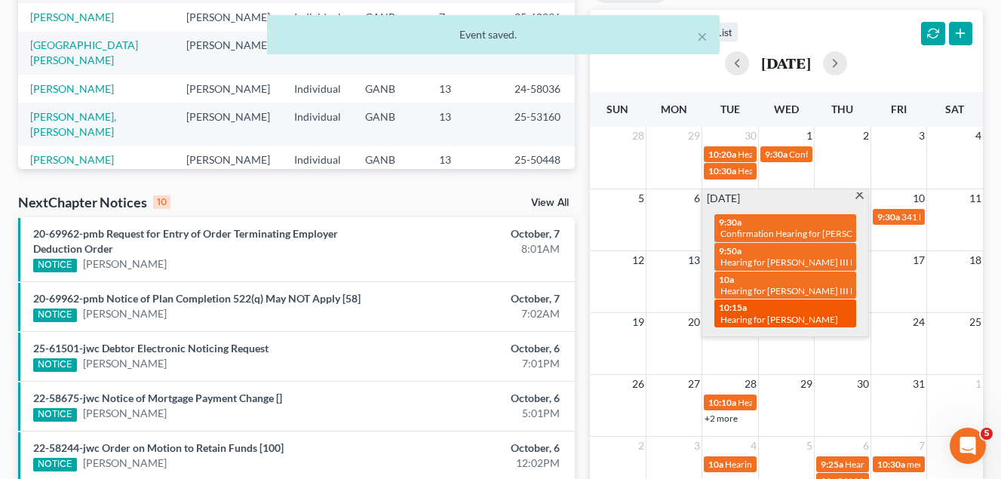
click at [784, 314] on span "Hearing for [PERSON_NAME]" at bounding box center [779, 319] width 118 height 11
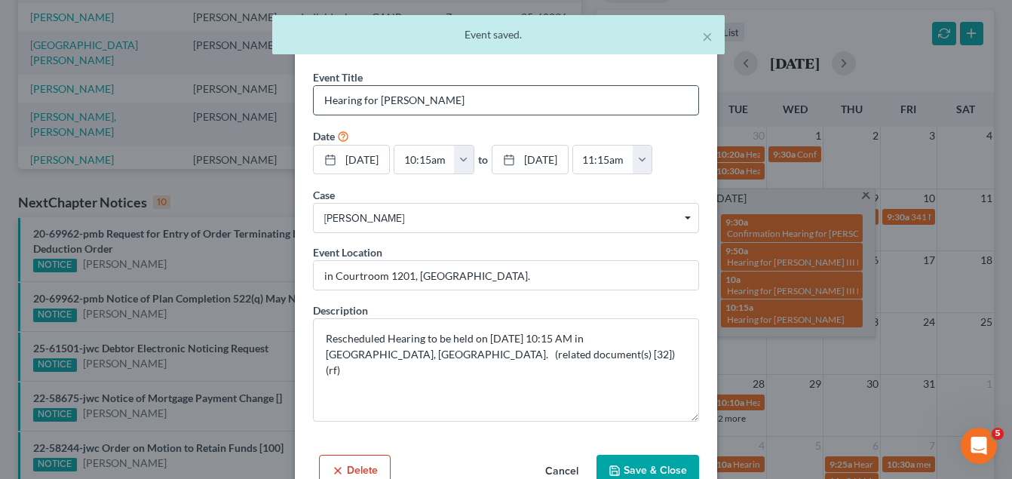
click at [547, 103] on input "Hearing for [PERSON_NAME]" at bounding box center [506, 100] width 385 height 29
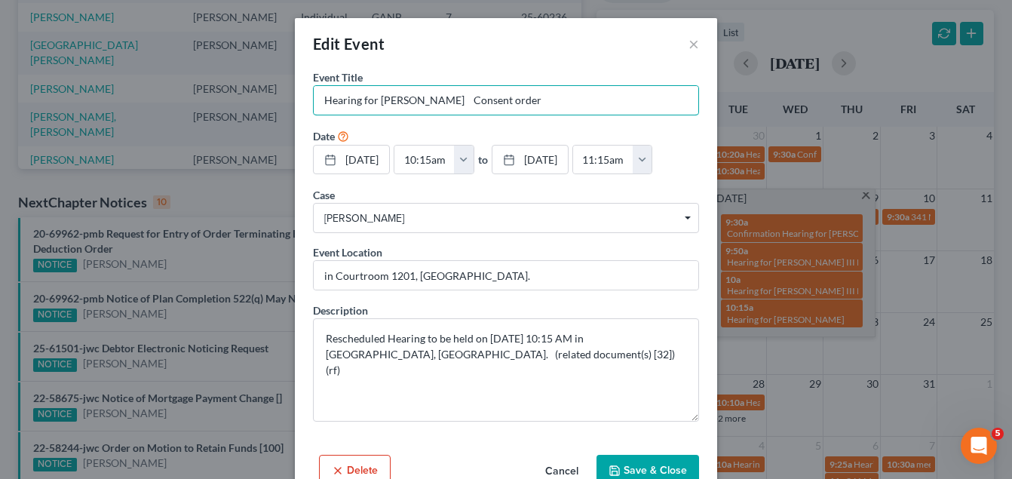
type input "Hearing for [PERSON_NAME] Consent order"
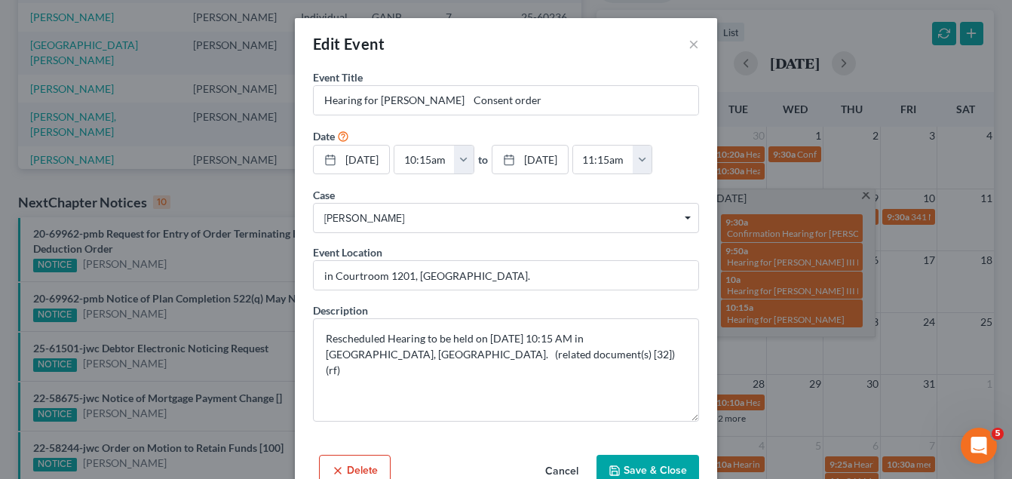
click at [675, 466] on button "Save & Close" at bounding box center [648, 471] width 103 height 32
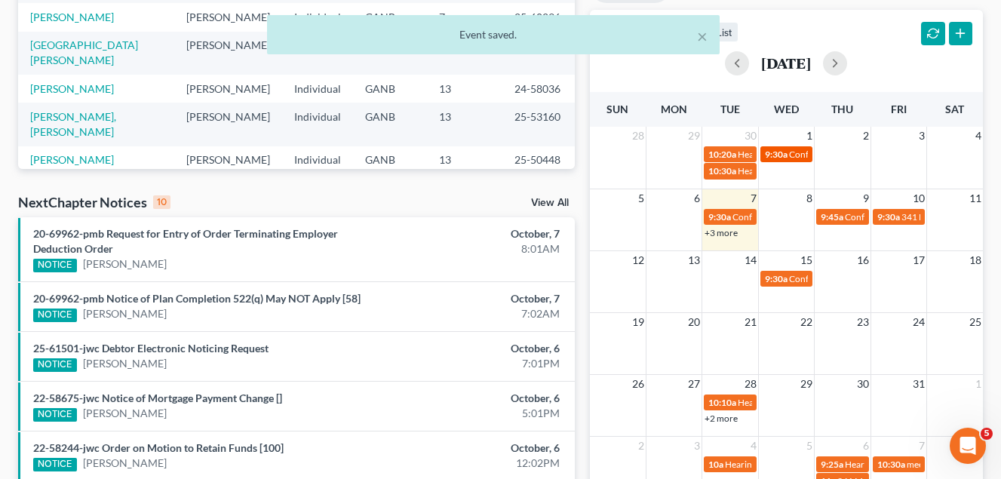
click at [793, 154] on span "Confirmation Hearing for [PERSON_NAME]" at bounding box center [875, 154] width 173 height 11
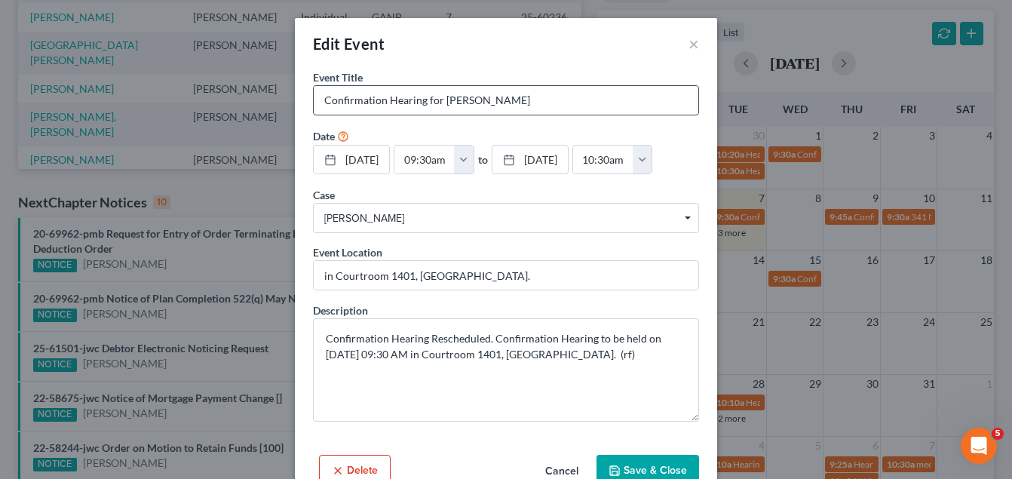
click at [548, 103] on input "Confirmation Hearing for [PERSON_NAME]" at bounding box center [506, 100] width 385 height 29
type input "Confirmation Hearing for [PERSON_NAME] Reset"
click at [627, 465] on button "Save & Close" at bounding box center [648, 471] width 103 height 32
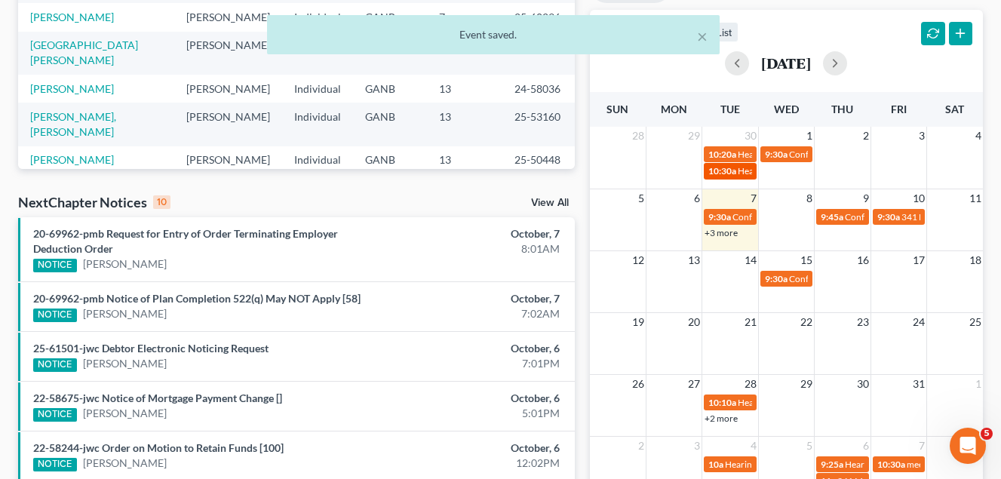
click at [736, 170] on div "10:30a Hearing for [PERSON_NAME]" at bounding box center [729, 170] width 43 height 11
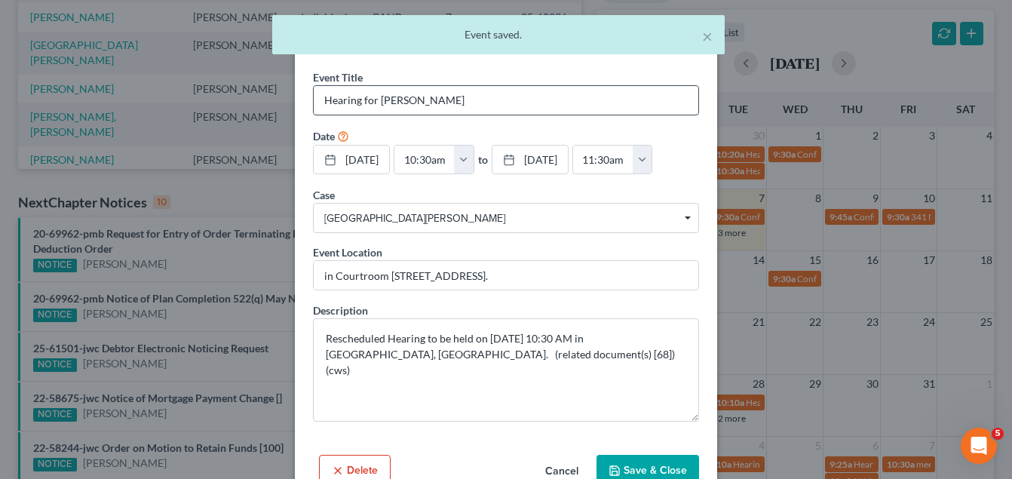
click at [507, 104] on input "Hearing for [PERSON_NAME]" at bounding box center [506, 100] width 385 height 29
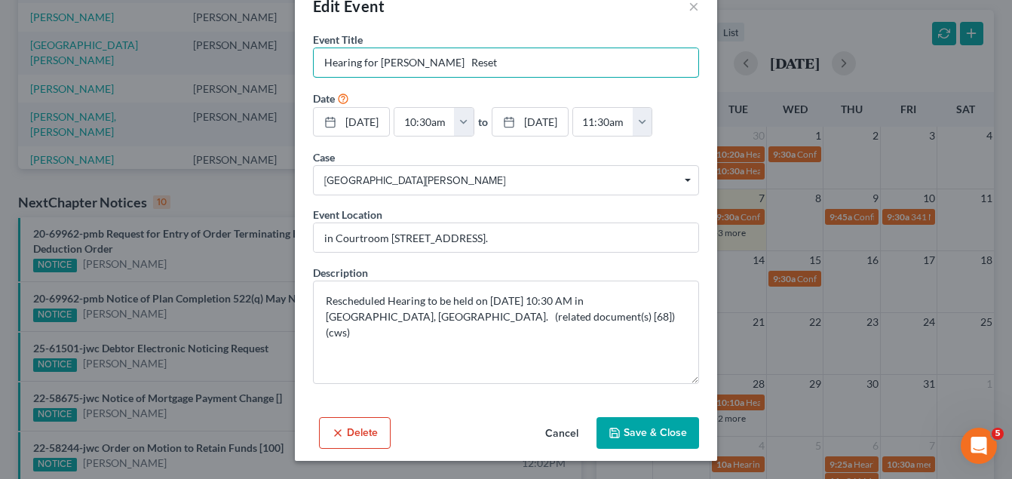
type input "Hearing for [PERSON_NAME] Reset"
click at [636, 428] on button "Save & Close" at bounding box center [648, 433] width 103 height 32
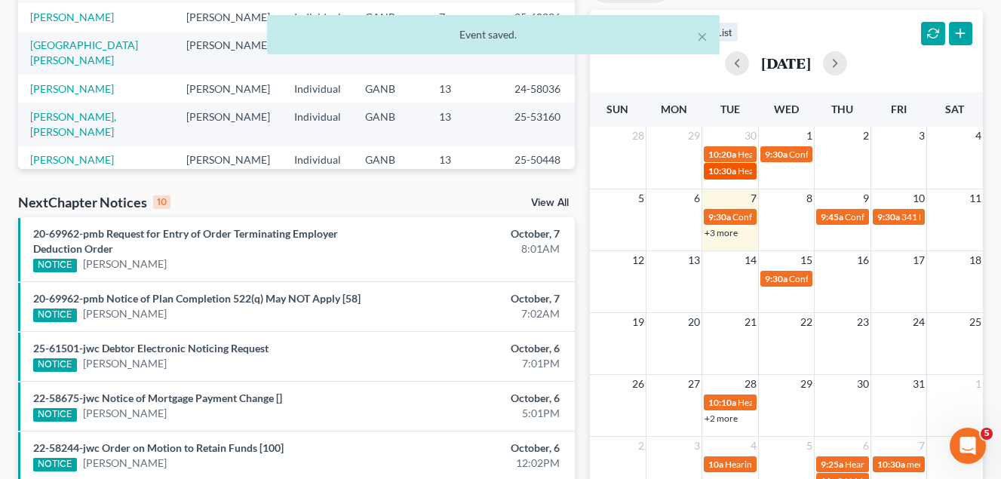
click at [732, 164] on link "10:30a Hearing for [PERSON_NAME] Reset" at bounding box center [730, 171] width 52 height 16
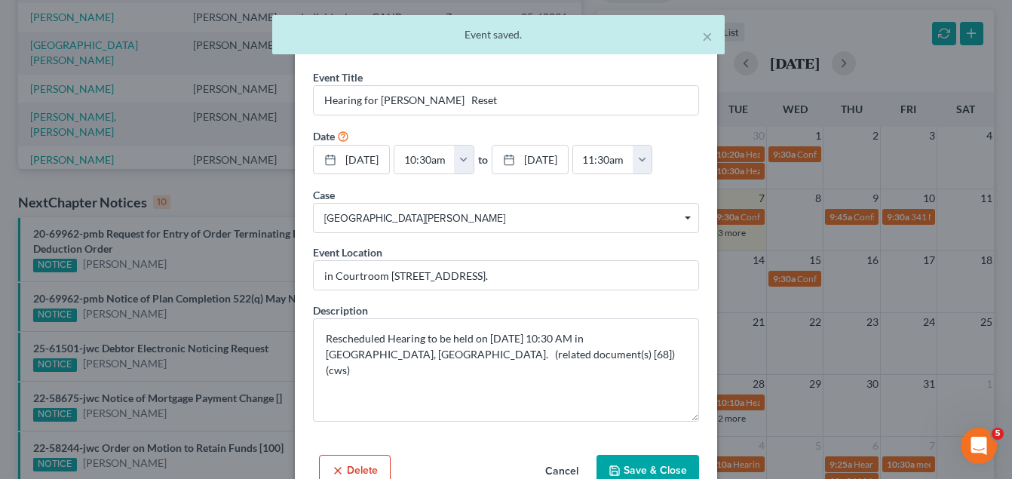
click at [750, 152] on div "Edit Event × Event Title * Hearing for [PERSON_NAME] Reset Date [DATE] close Da…" at bounding box center [506, 239] width 1012 height 479
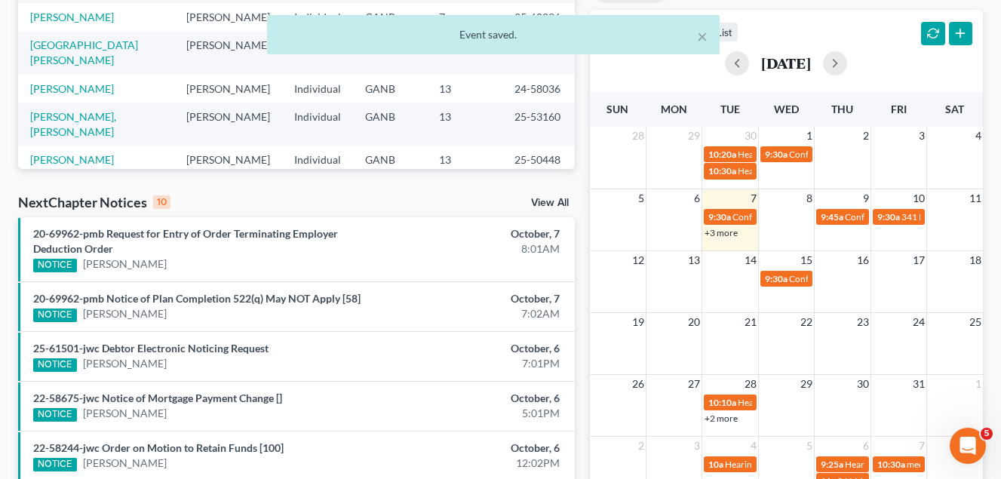
click at [749, 153] on span "Hearing for [PERSON_NAME]" at bounding box center [797, 154] width 118 height 11
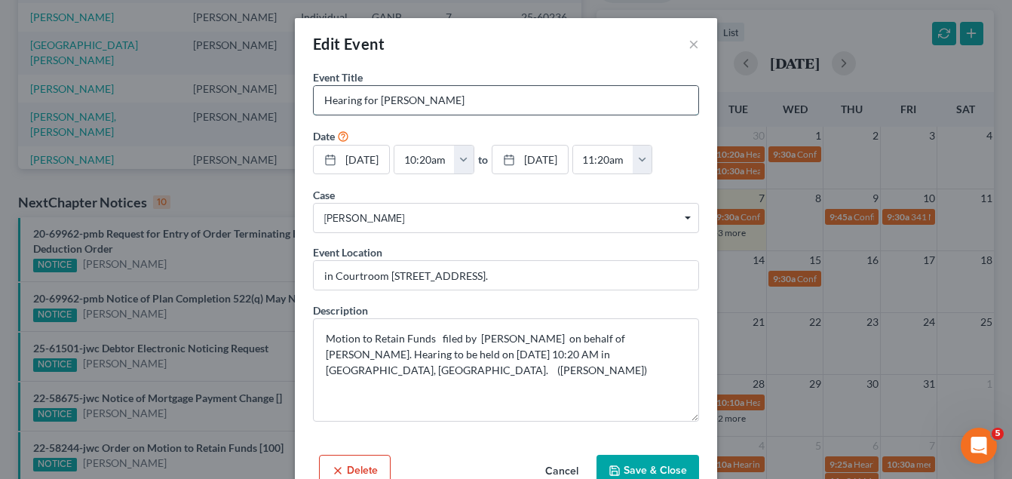
click at [496, 108] on input "Hearing for [PERSON_NAME]" at bounding box center [506, 100] width 385 height 29
type input "Hearing for [PERSON_NAME] Consent order"
click at [652, 470] on button "Save & Close" at bounding box center [648, 471] width 103 height 32
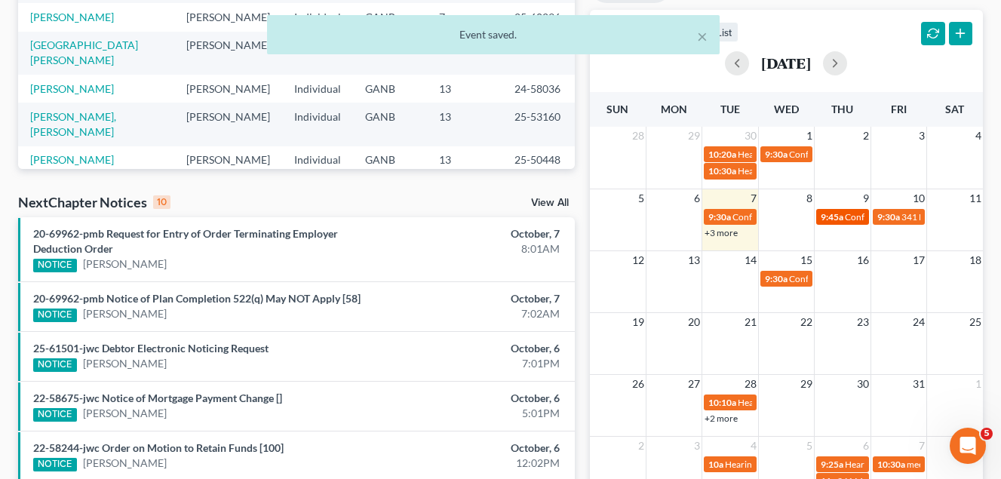
click at [855, 220] on span "Confirmation Hearing for [PERSON_NAME]" at bounding box center [931, 216] width 173 height 11
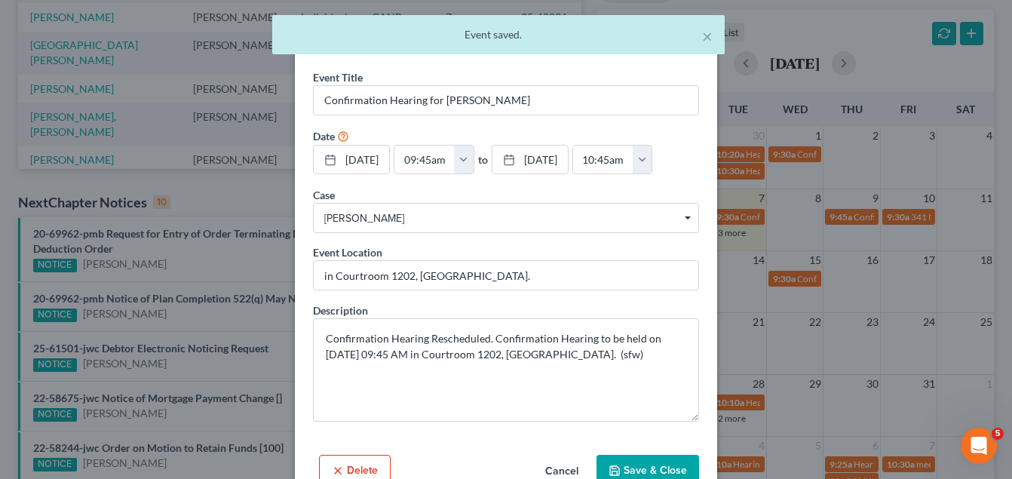
click at [772, 23] on div "× Event saved." at bounding box center [498, 38] width 1012 height 47
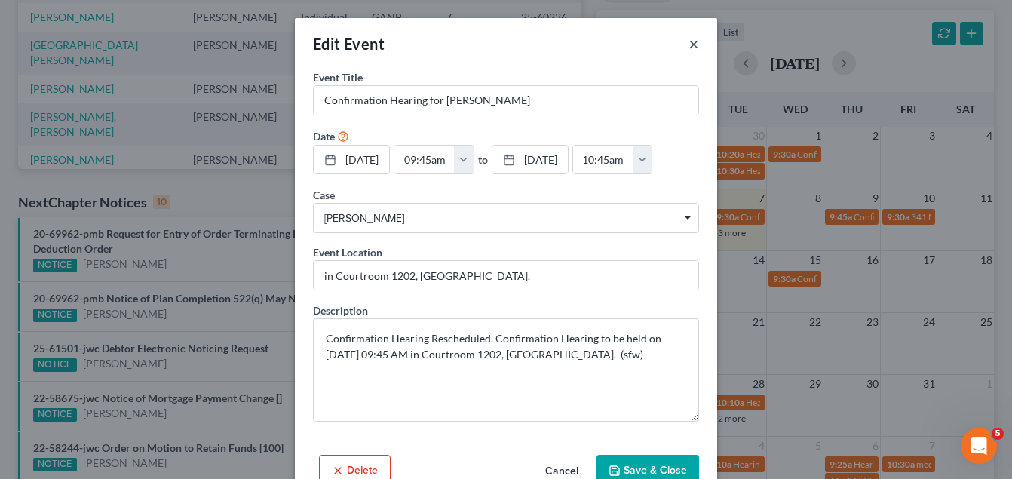
click at [689, 47] on button "×" at bounding box center [694, 44] width 11 height 18
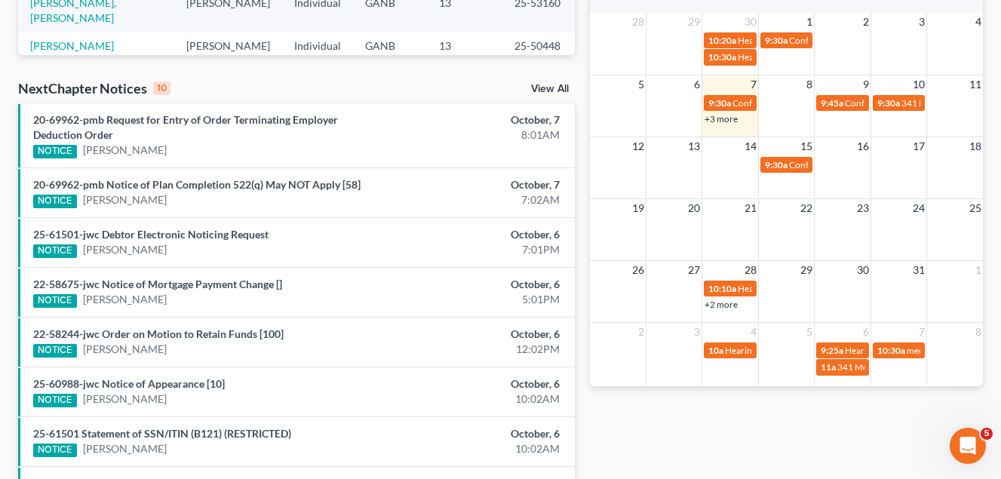
scroll to position [453, 0]
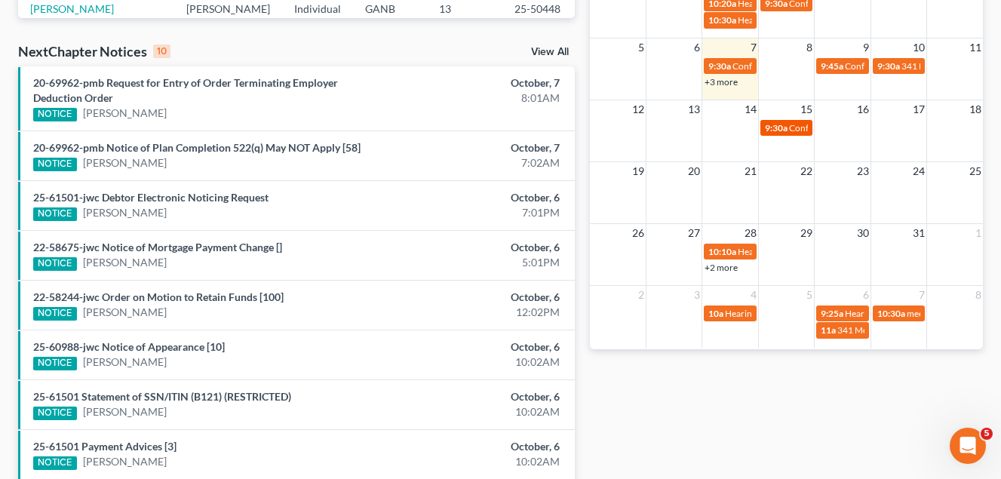
click at [803, 129] on span "Confirmation Hearing for [PERSON_NAME]" at bounding box center [875, 127] width 173 height 11
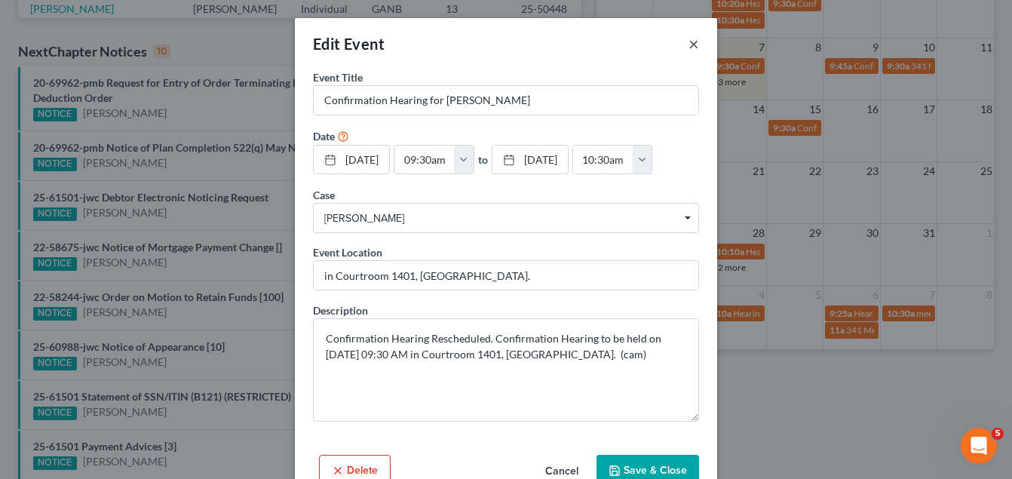
click at [689, 45] on button "×" at bounding box center [694, 44] width 11 height 18
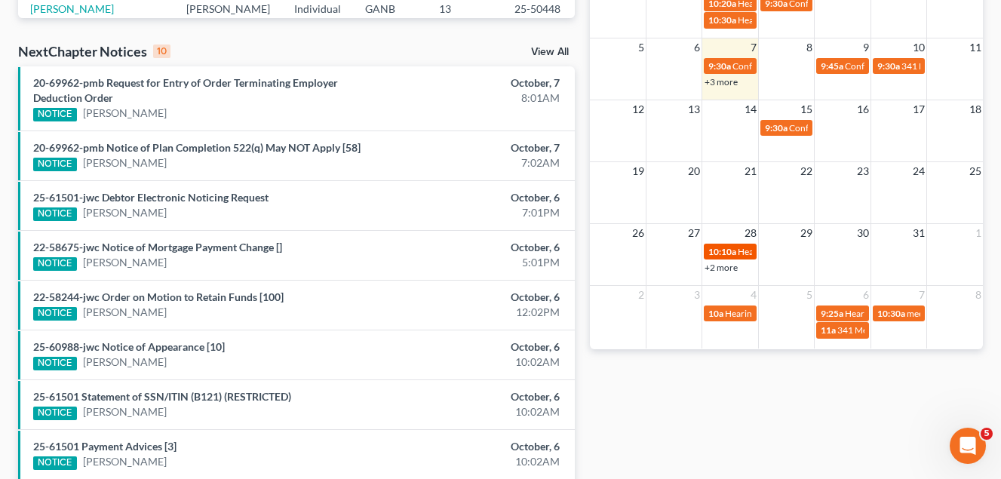
click at [740, 252] on span "Hearing for [PERSON_NAME]" at bounding box center [797, 251] width 118 height 11
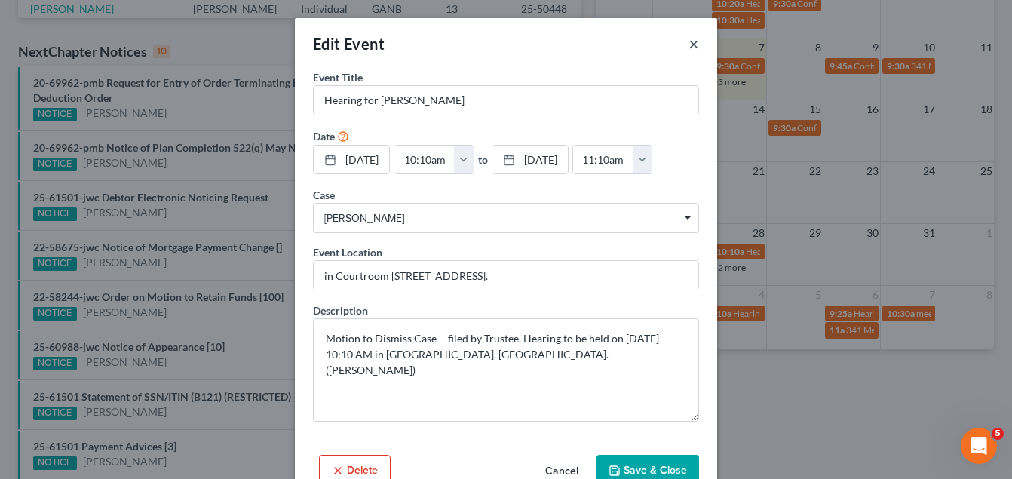
click at [692, 48] on button "×" at bounding box center [694, 44] width 11 height 18
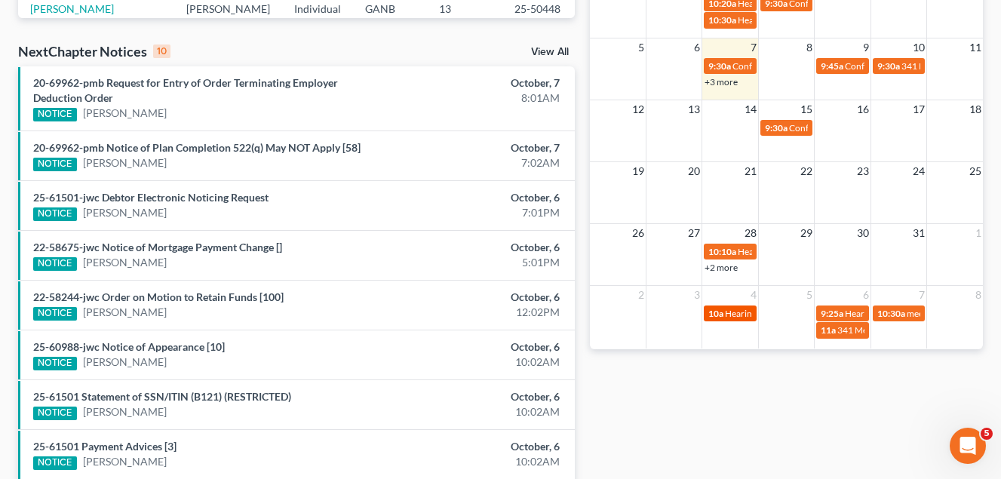
click at [751, 314] on span "Hearing for [PERSON_NAME]" at bounding box center [784, 313] width 118 height 11
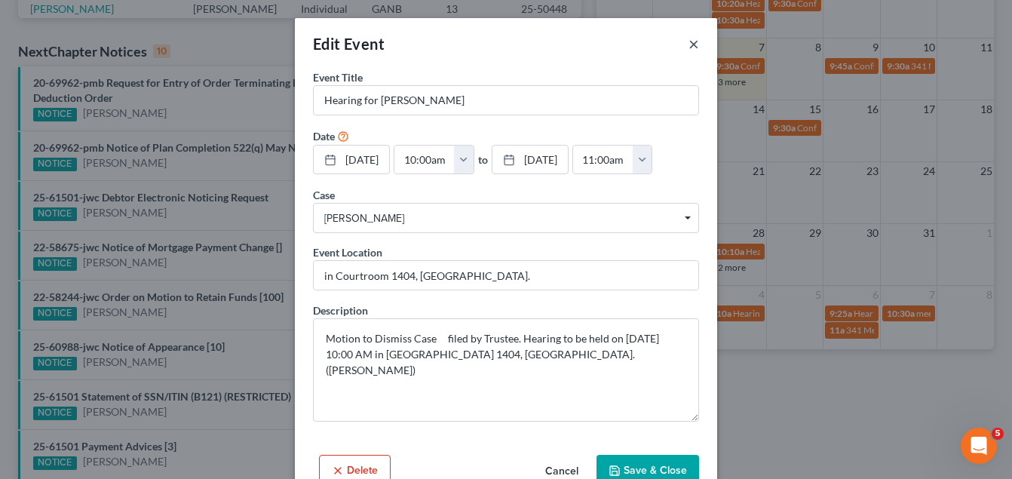
click at [692, 45] on button "×" at bounding box center [694, 44] width 11 height 18
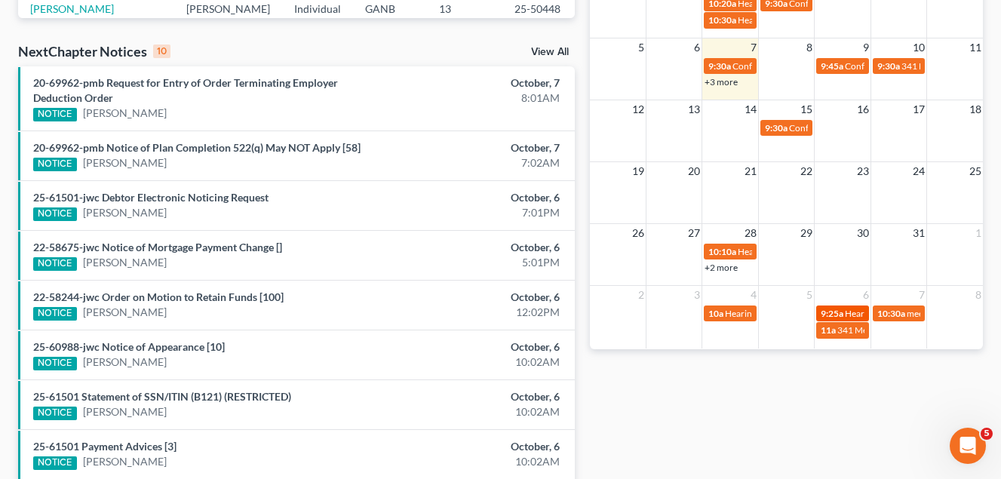
click at [843, 314] on div "9:25a Hearing for [PERSON_NAME]" at bounding box center [842, 313] width 43 height 11
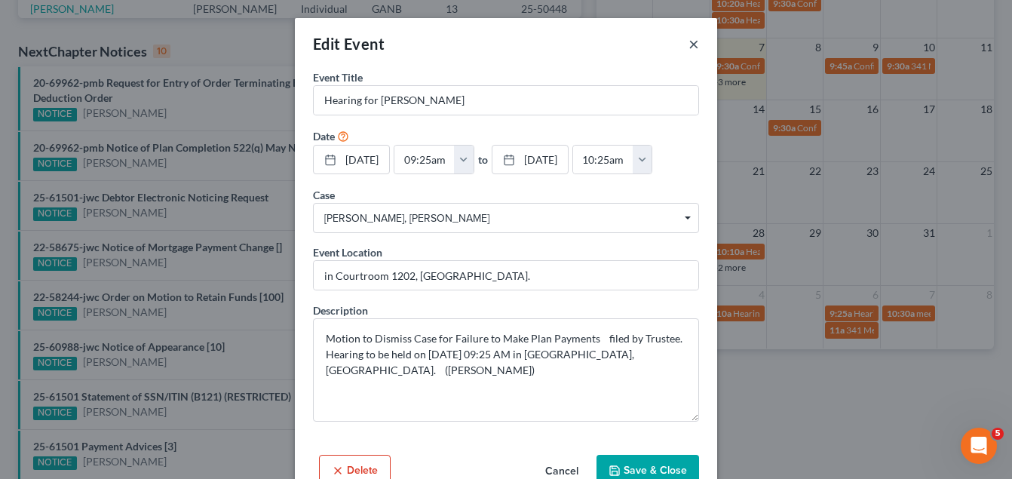
click at [689, 47] on button "×" at bounding box center [694, 44] width 11 height 18
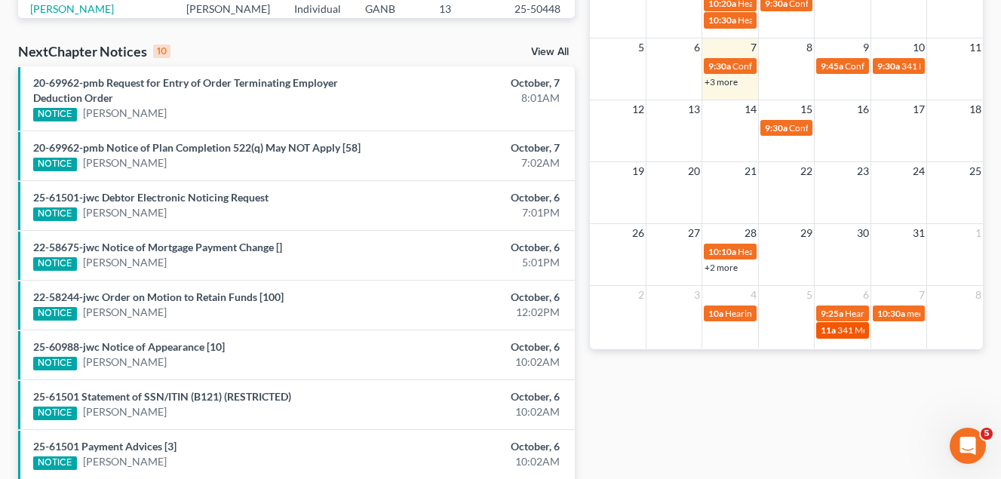
click at [853, 333] on span "341 Meeting for [PERSON_NAME]" at bounding box center [905, 329] width 136 height 11
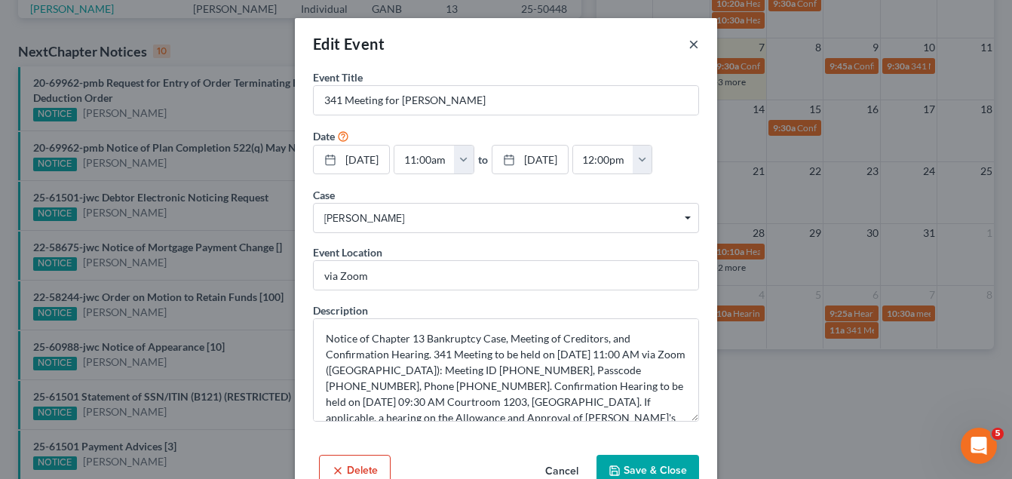
click at [689, 44] on button "×" at bounding box center [694, 44] width 11 height 18
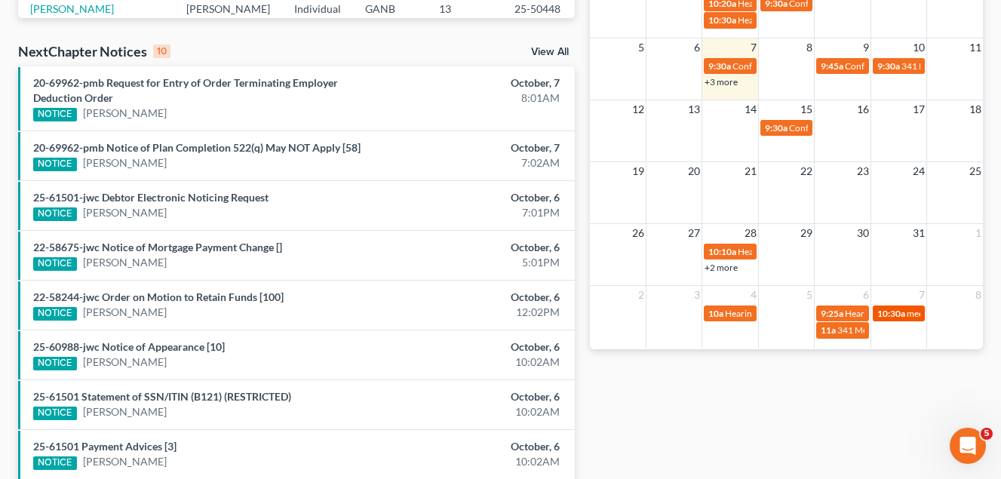
click at [904, 317] on span "10:30a" at bounding box center [891, 313] width 28 height 11
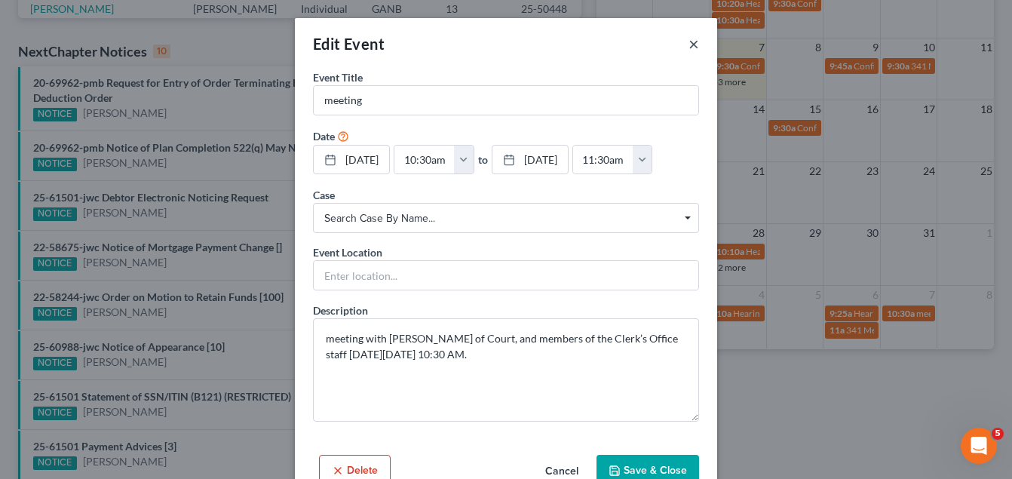
click at [689, 45] on button "×" at bounding box center [694, 44] width 11 height 18
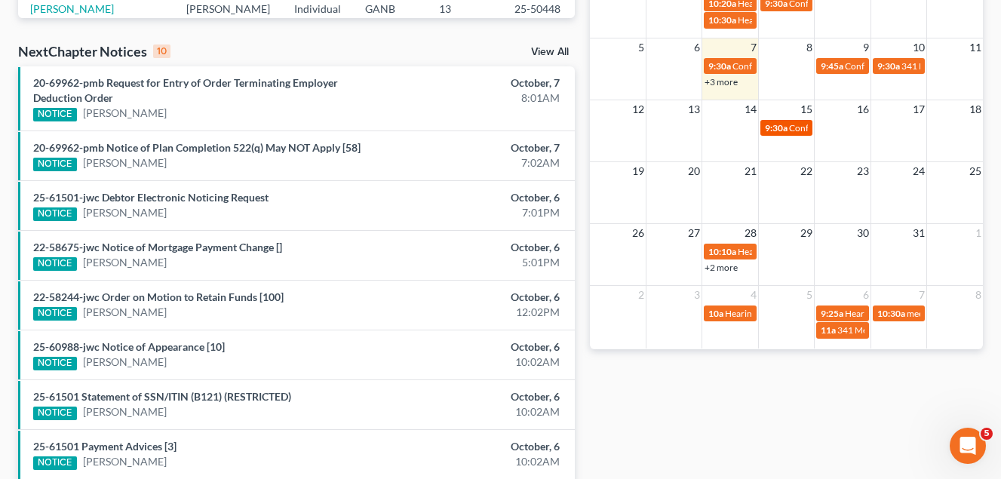
click at [796, 131] on span "Confirmation Hearing for [PERSON_NAME]" at bounding box center [875, 127] width 173 height 11
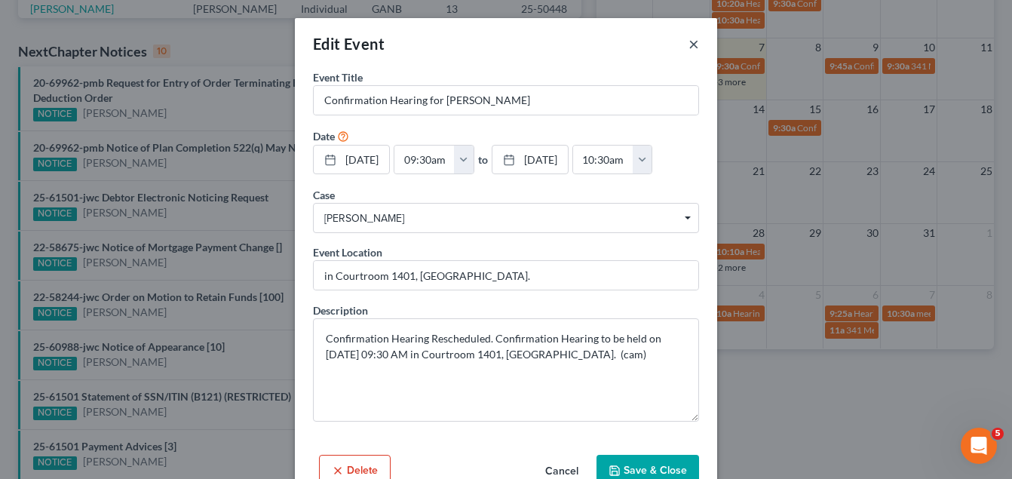
click at [689, 48] on button "×" at bounding box center [694, 44] width 11 height 18
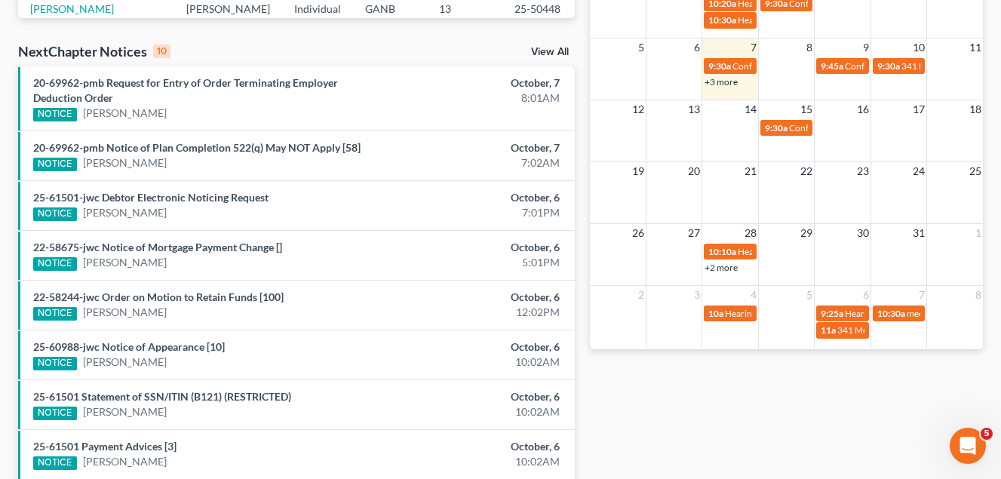
scroll to position [302, 0]
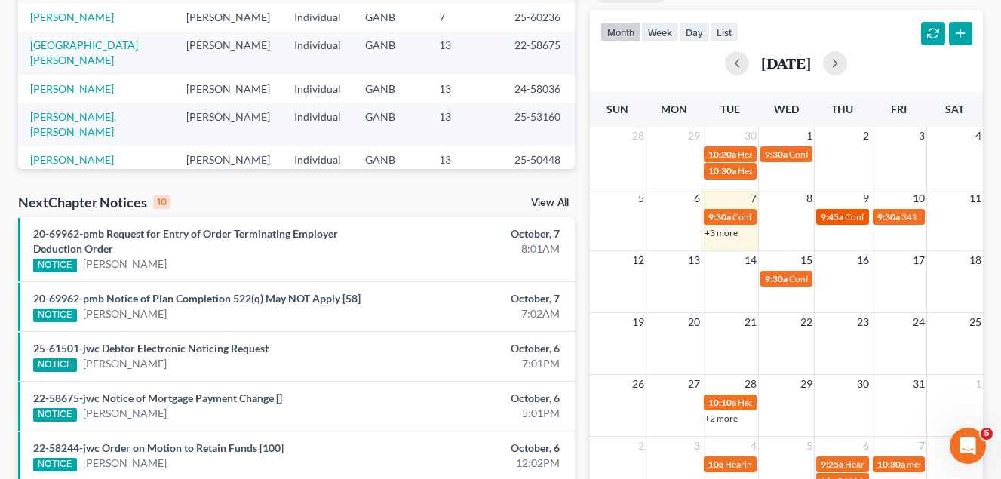
click at [850, 220] on span "Confirmation Hearing for [PERSON_NAME]" at bounding box center [931, 216] width 173 height 11
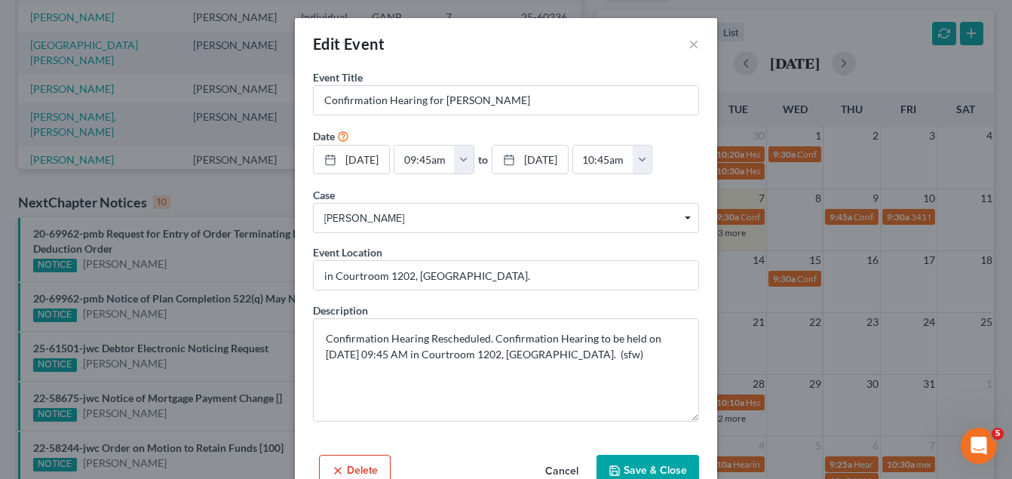
click at [770, 93] on div "Edit Event × Event Title * Confirmation Hearing for [PERSON_NAME] Date [DATE] c…" at bounding box center [506, 239] width 1012 height 479
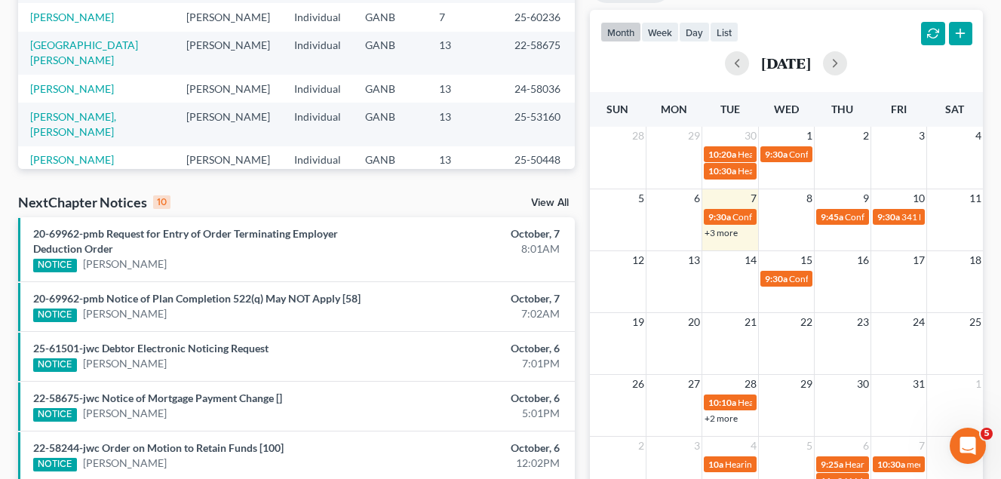
scroll to position [453, 0]
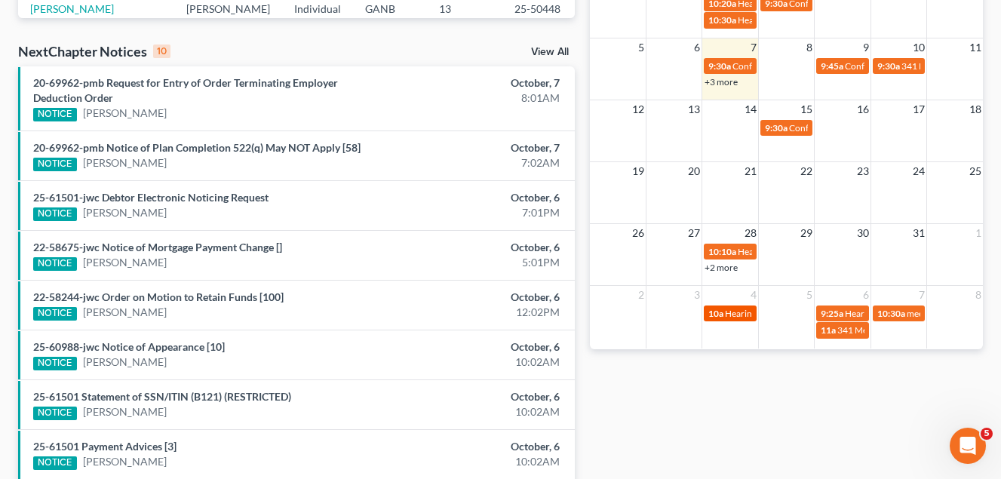
click at [735, 310] on span "Hearing for [PERSON_NAME]" at bounding box center [784, 313] width 118 height 11
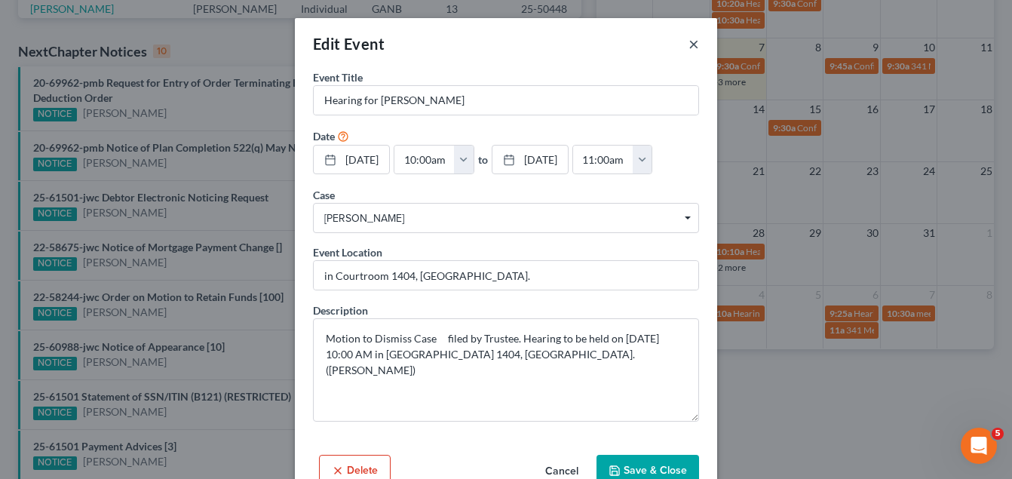
click at [689, 45] on button "×" at bounding box center [694, 44] width 11 height 18
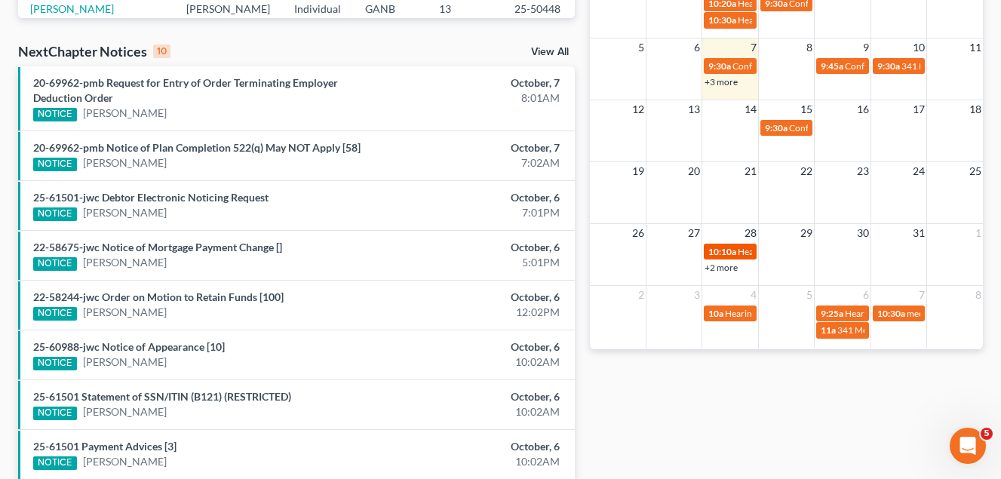
click at [741, 256] on span "Hearing for [PERSON_NAME]" at bounding box center [797, 251] width 118 height 11
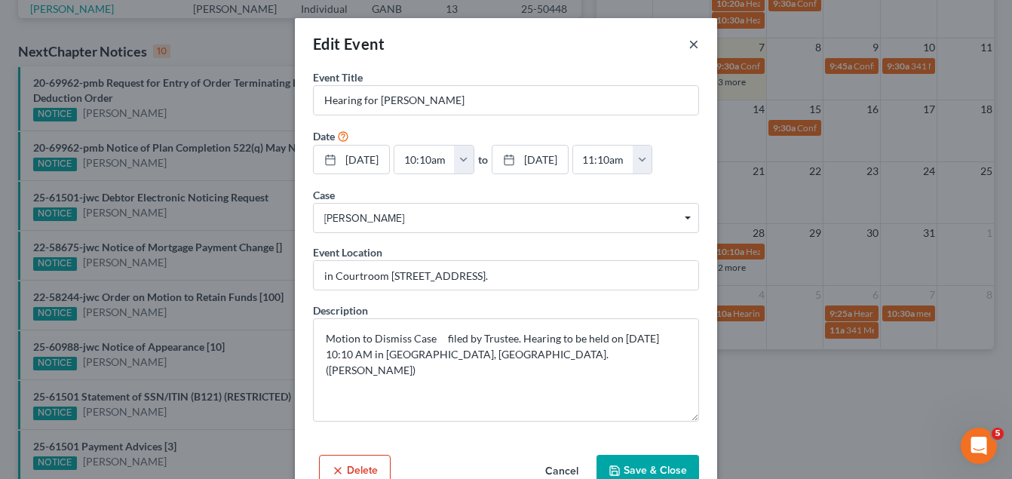
click at [691, 43] on button "×" at bounding box center [694, 44] width 11 height 18
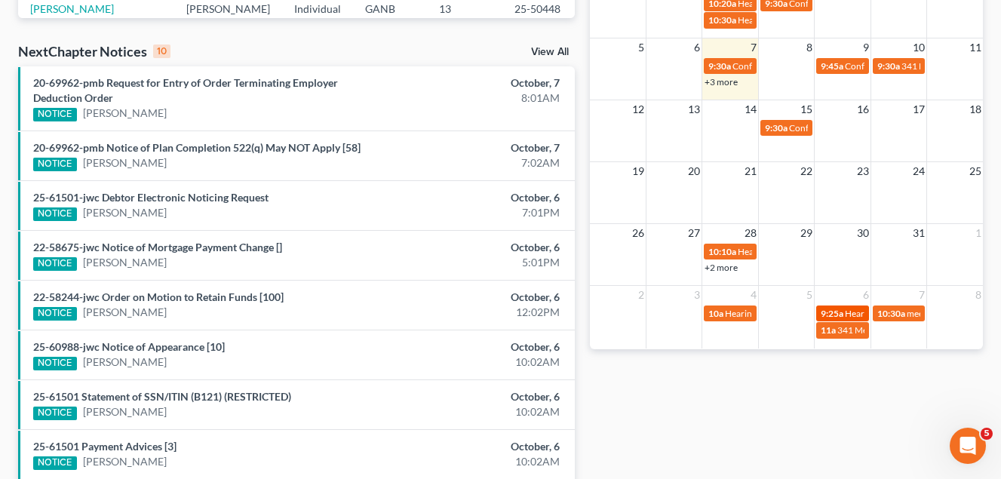
click at [849, 316] on span "Hearing for [PERSON_NAME]" at bounding box center [904, 313] width 118 height 11
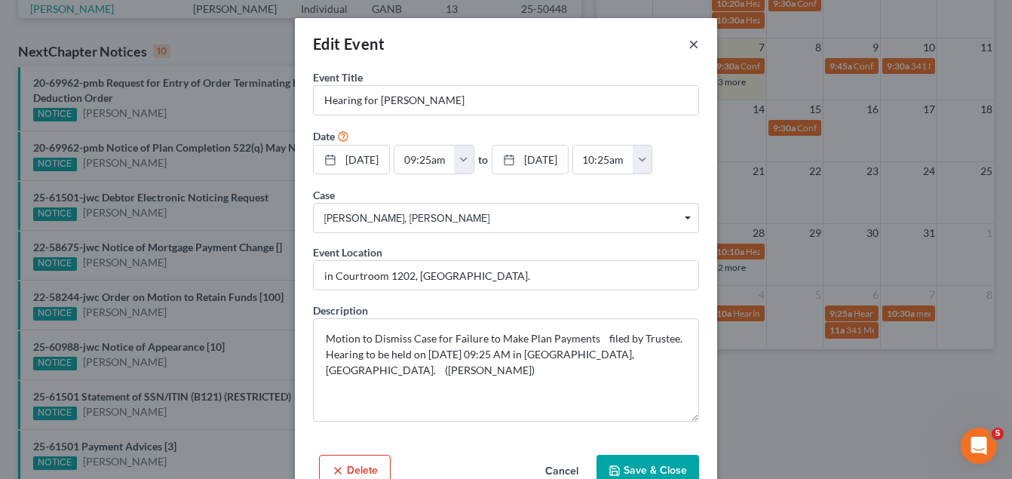
click at [689, 43] on button "×" at bounding box center [694, 44] width 11 height 18
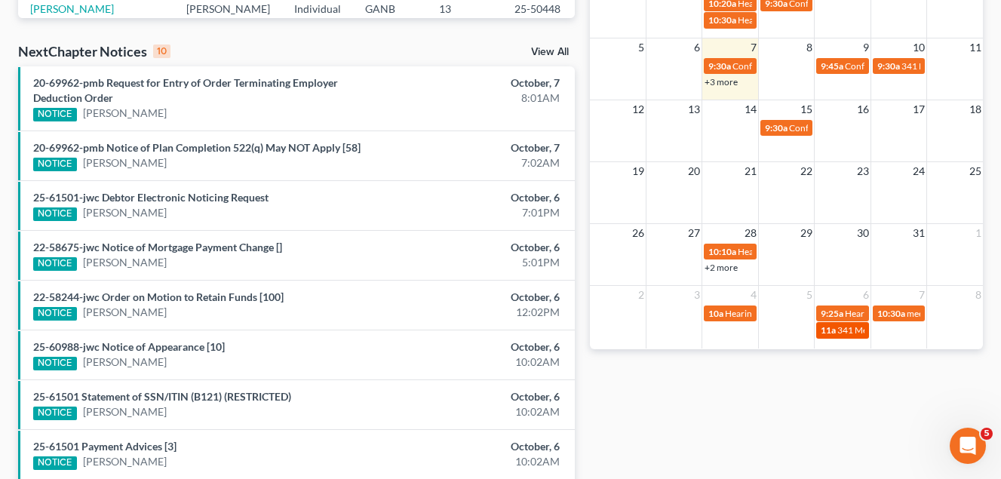
click at [853, 333] on span "341 Meeting for [PERSON_NAME]" at bounding box center [905, 329] width 136 height 11
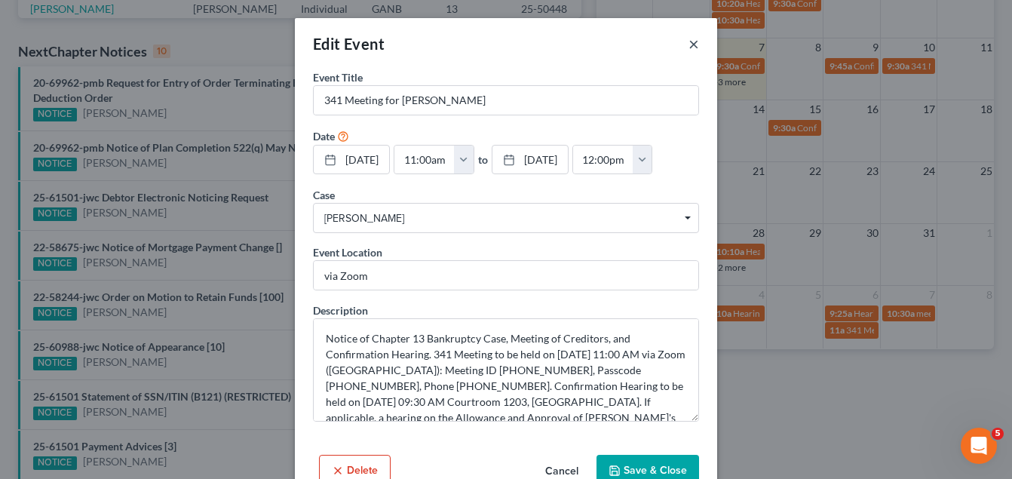
click at [689, 44] on button "×" at bounding box center [694, 44] width 11 height 18
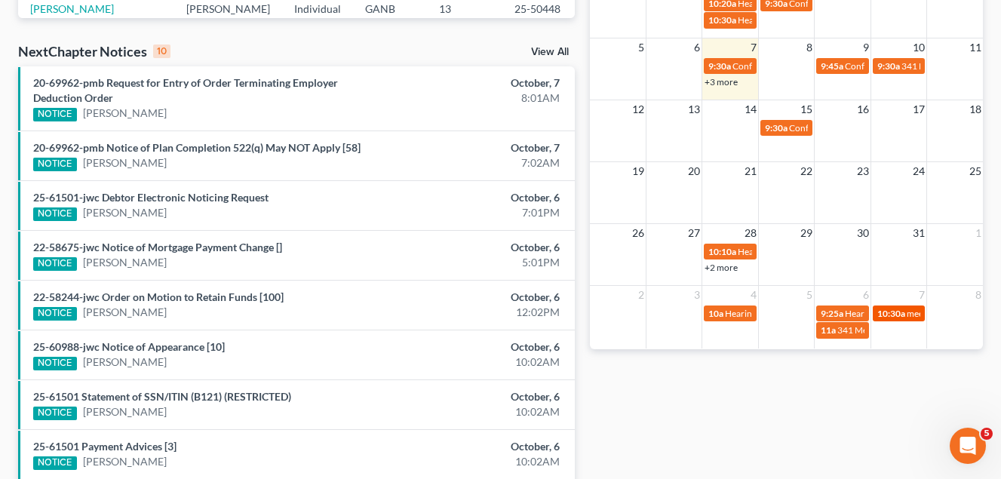
click at [901, 317] on span "10:30a" at bounding box center [891, 313] width 28 height 11
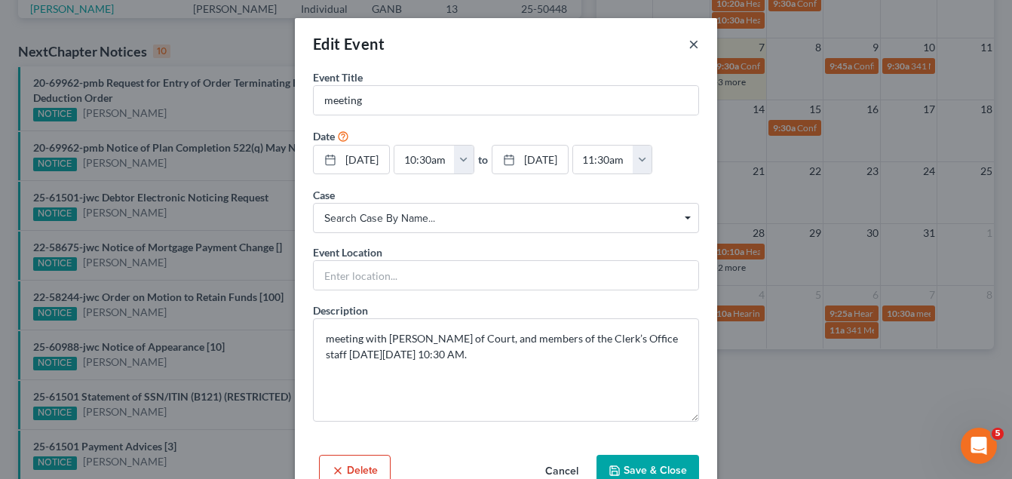
click at [689, 44] on button "×" at bounding box center [694, 44] width 11 height 18
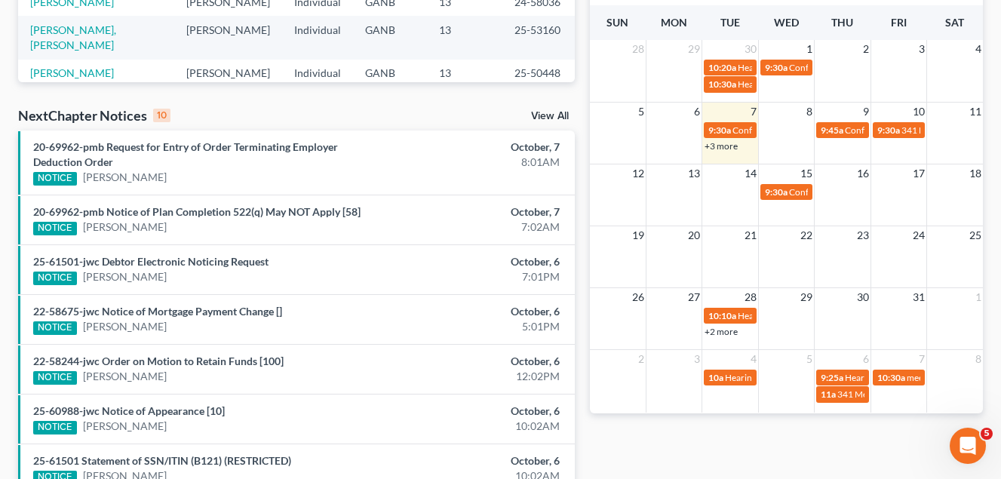
scroll to position [302, 0]
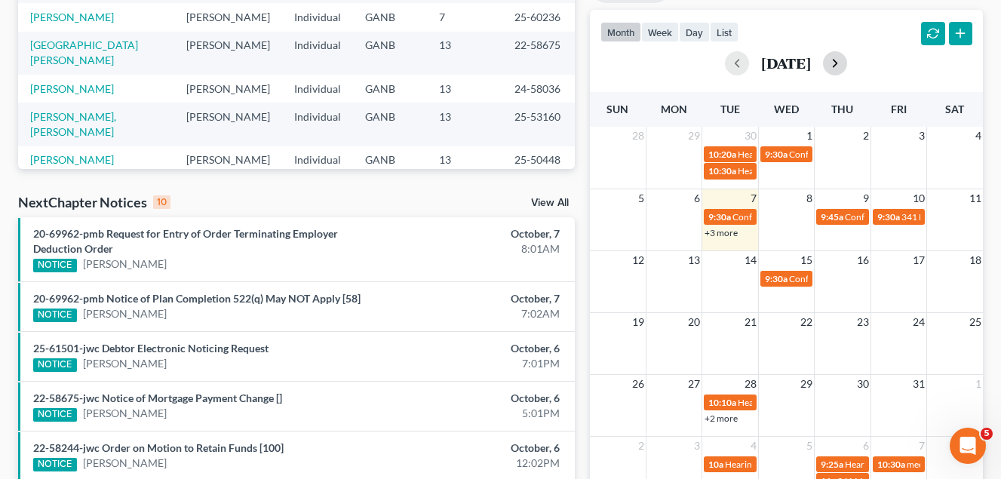
click at [847, 59] on button "button" at bounding box center [835, 63] width 24 height 24
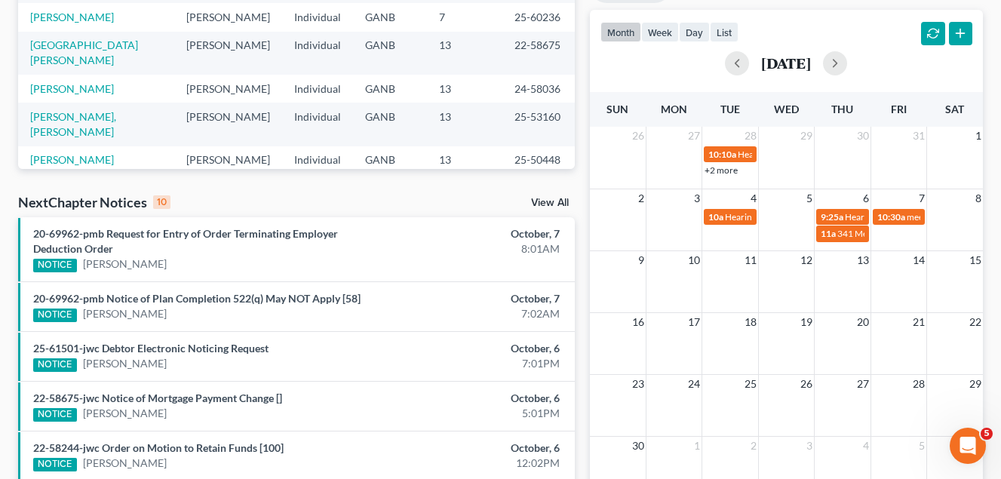
click at [735, 169] on link "+2 more" at bounding box center [721, 169] width 33 height 11
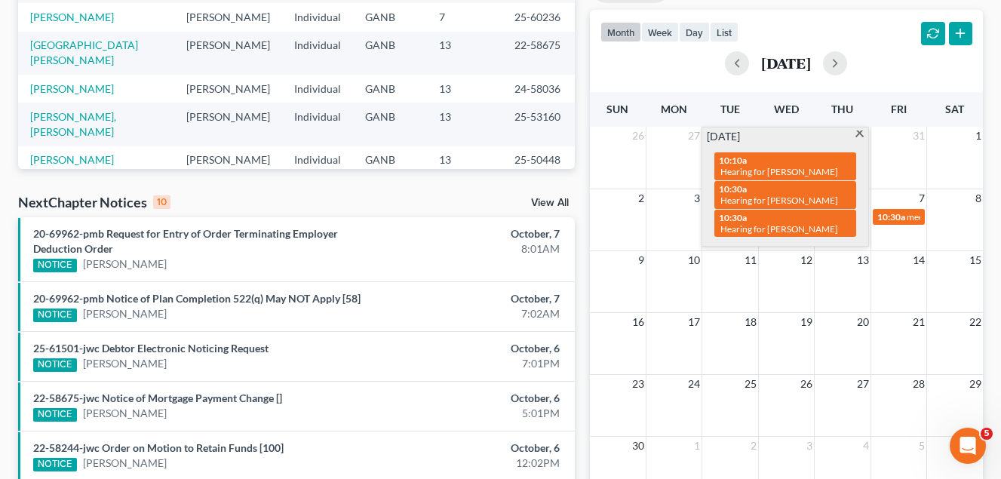
click at [859, 131] on span at bounding box center [859, 135] width 11 height 10
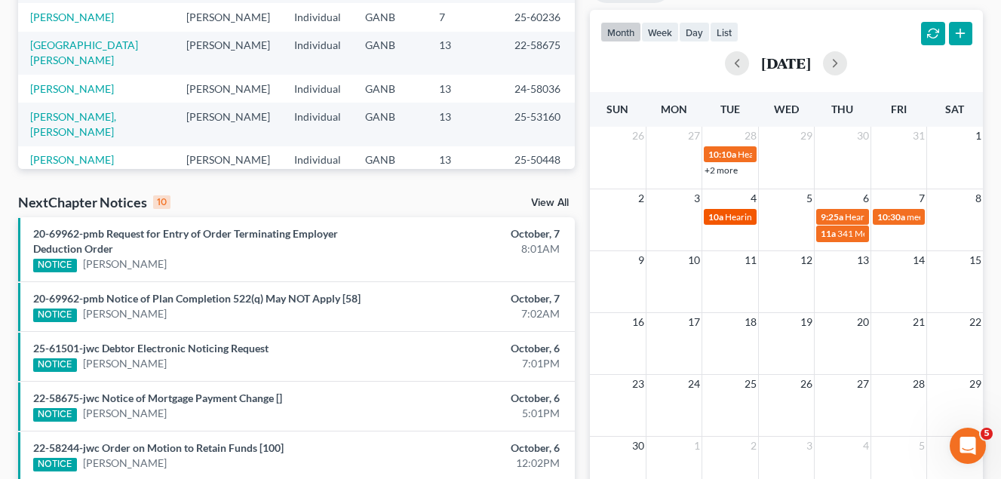
click at [729, 218] on span "Hearing for [PERSON_NAME]" at bounding box center [784, 216] width 118 height 11
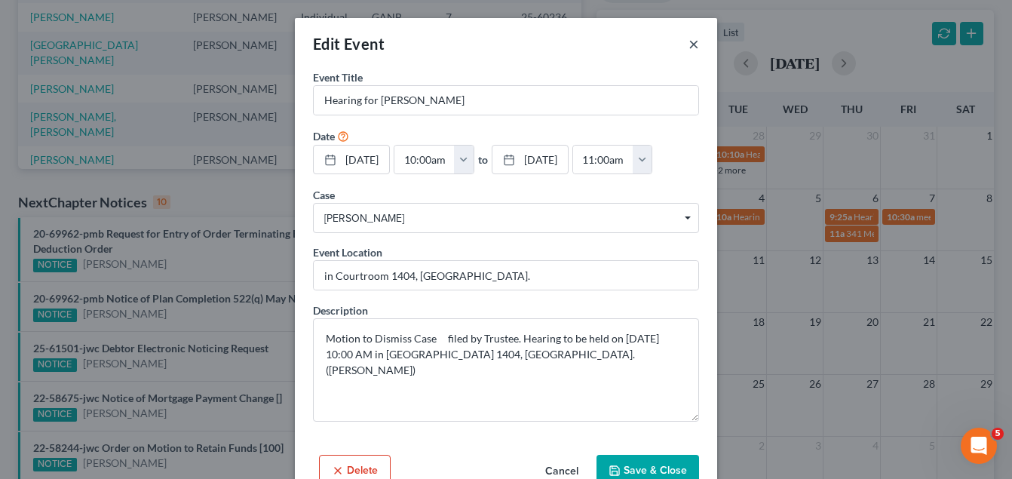
click at [689, 45] on button "×" at bounding box center [694, 44] width 11 height 18
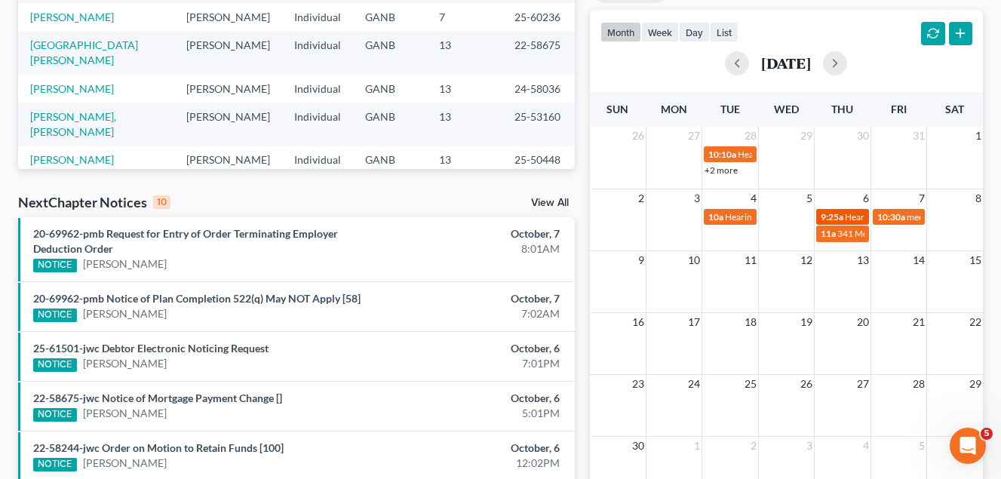
click at [862, 213] on span "Hearing for [PERSON_NAME]" at bounding box center [904, 216] width 118 height 11
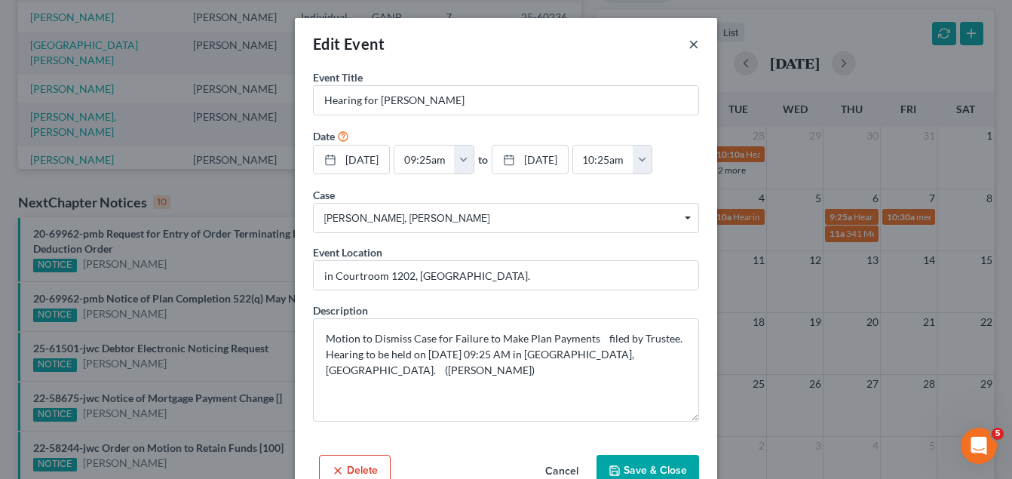
click at [689, 44] on button "×" at bounding box center [694, 44] width 11 height 18
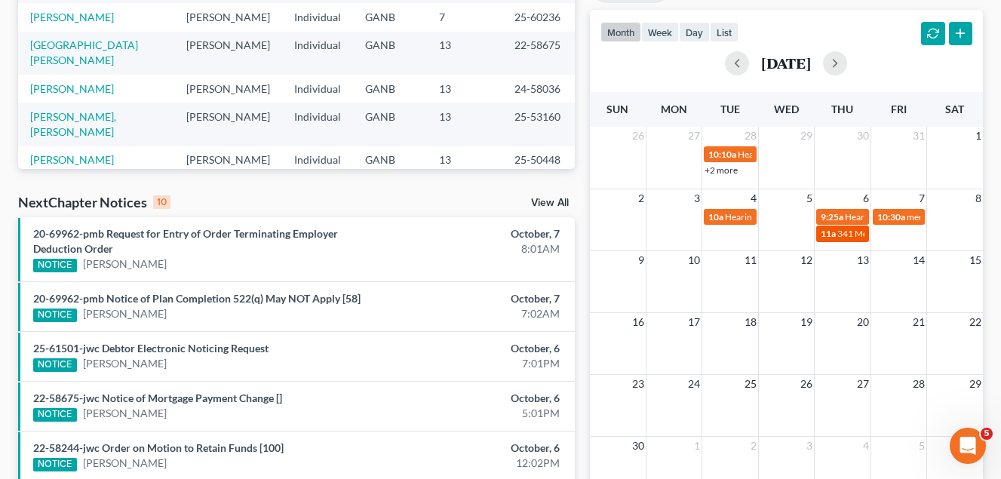
click at [845, 237] on span "341 Meeting for [PERSON_NAME]" at bounding box center [905, 233] width 136 height 11
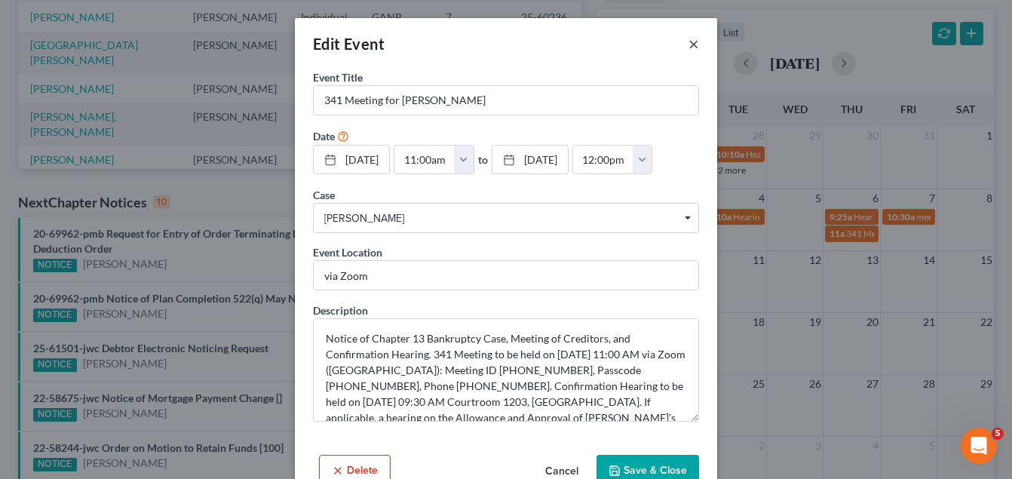
click at [691, 45] on button "×" at bounding box center [694, 44] width 11 height 18
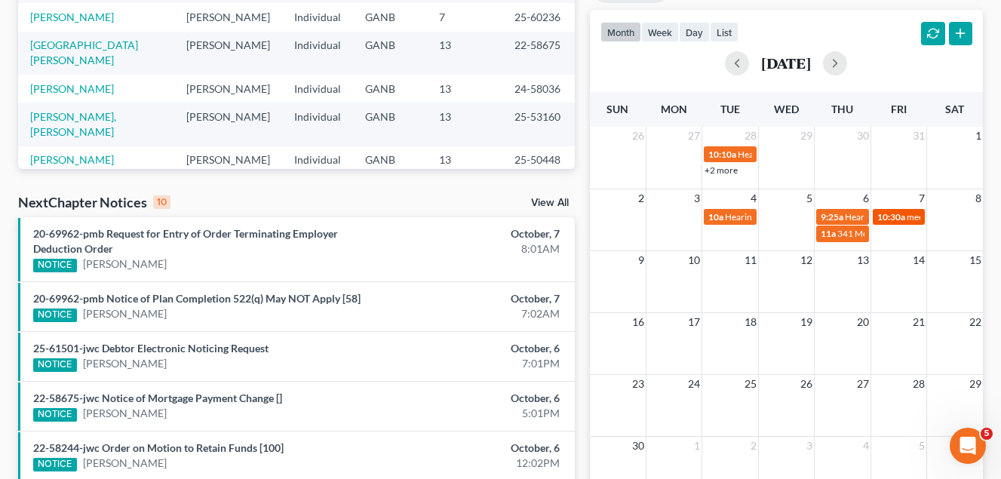
click at [900, 220] on span "10:30a" at bounding box center [891, 216] width 28 height 11
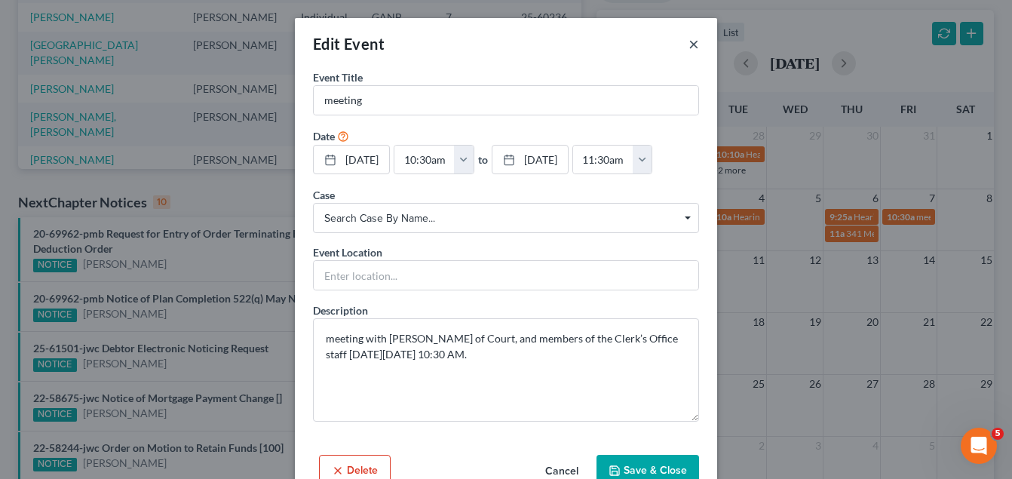
click at [692, 46] on button "×" at bounding box center [694, 44] width 11 height 18
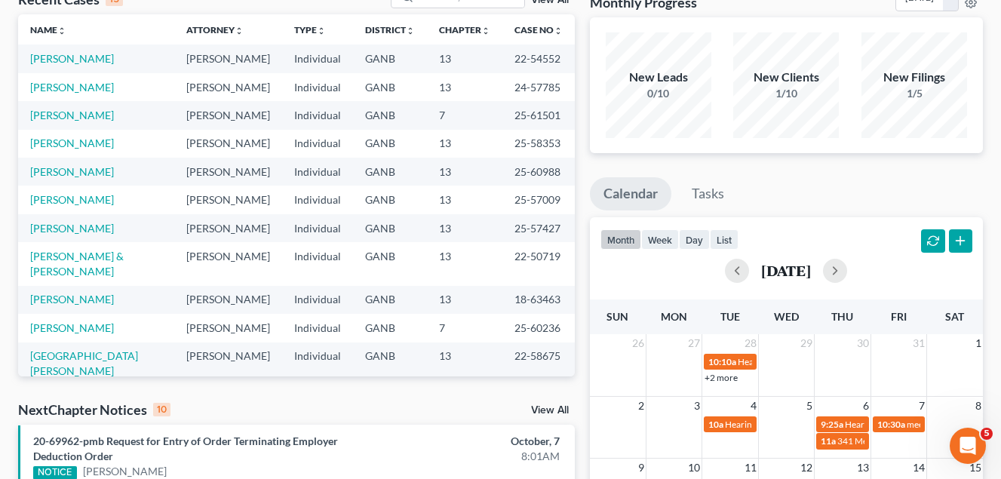
scroll to position [0, 0]
